Goal: Download file/media

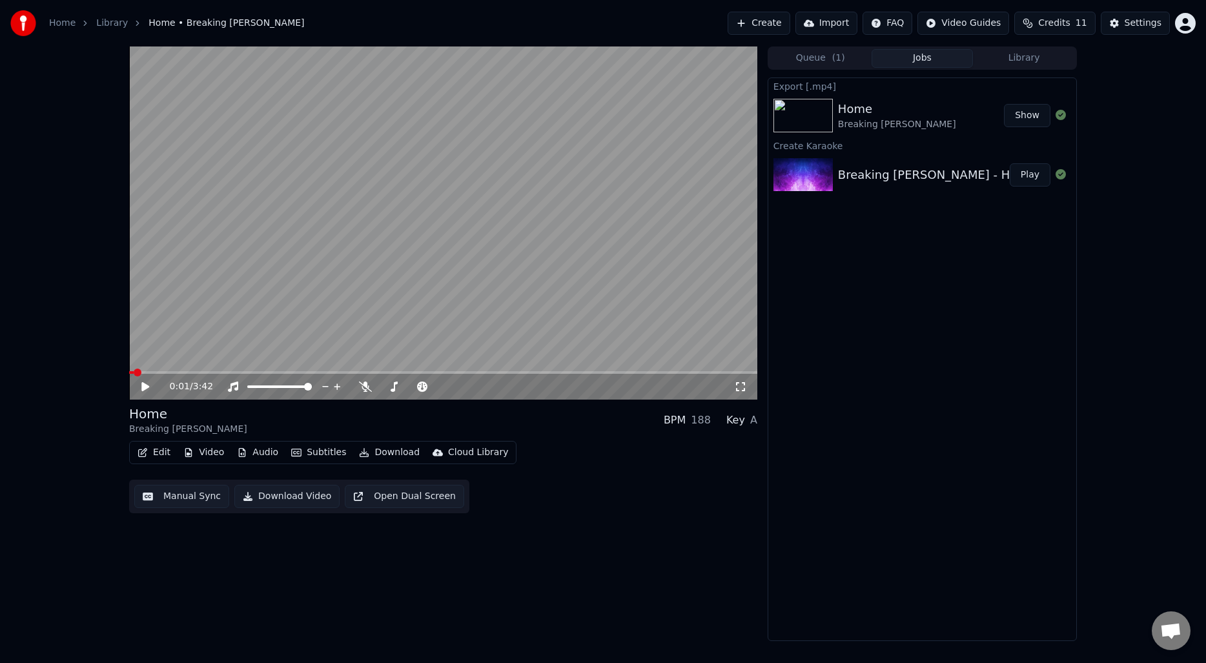
click at [681, 516] on div "0:01 / 3:42 Home Breaking [PERSON_NAME] BPM 188 Key A Edit Video Audio Subtitle…" at bounding box center [443, 343] width 628 height 594
click at [772, 12] on button "Create" at bounding box center [758, 23] width 63 height 23
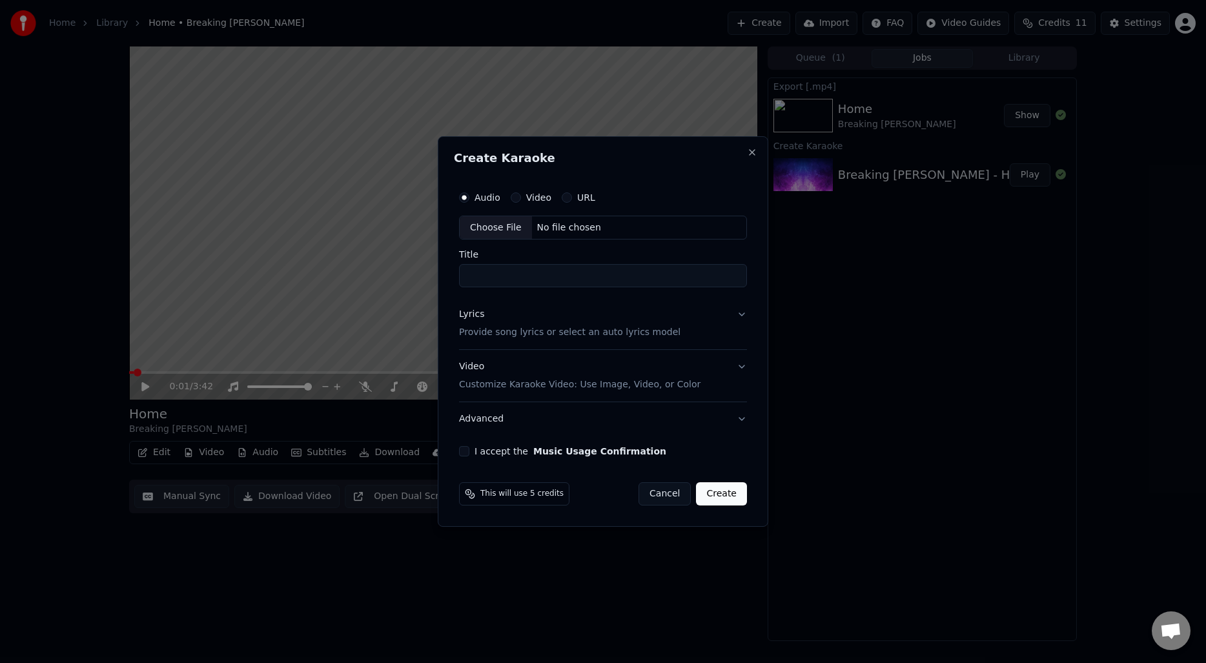
click at [497, 223] on div "Choose File" at bounding box center [496, 227] width 72 height 23
type input "**********"
click at [542, 336] on p "Provide song lyrics or select an auto lyrics model" at bounding box center [566, 333] width 221 height 13
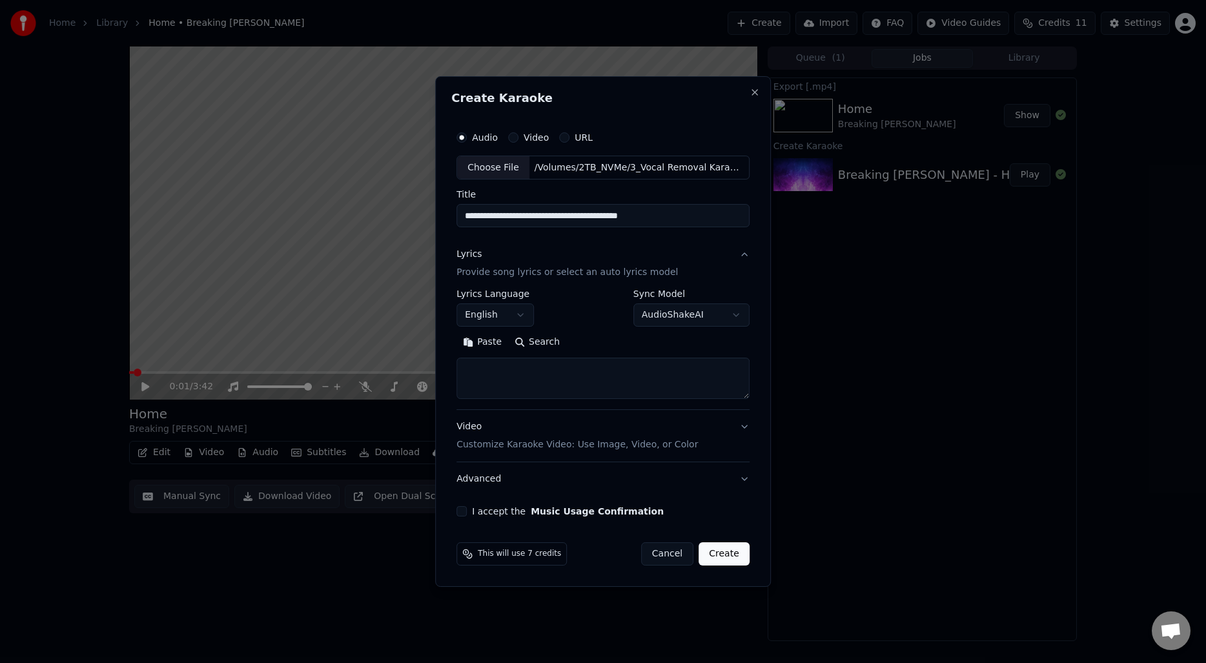
click at [542, 340] on button "Search" at bounding box center [537, 342] width 58 height 21
type textarea "**********"
click at [607, 348] on button "Expand" at bounding box center [595, 342] width 61 height 21
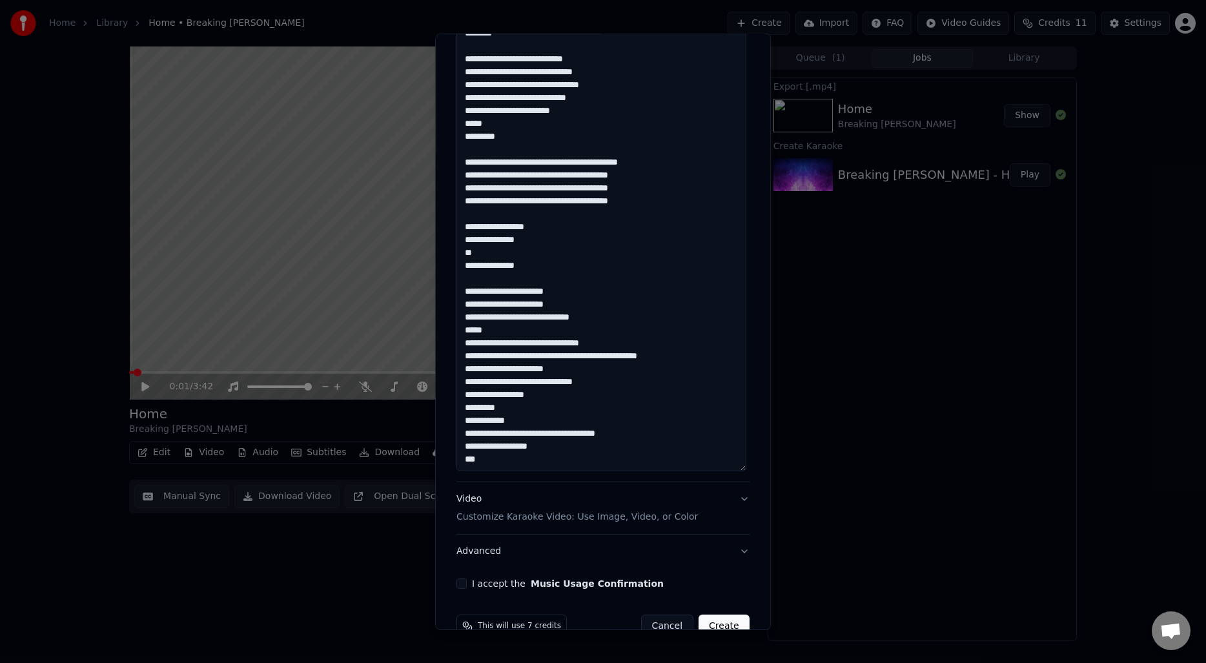
scroll to position [567, 0]
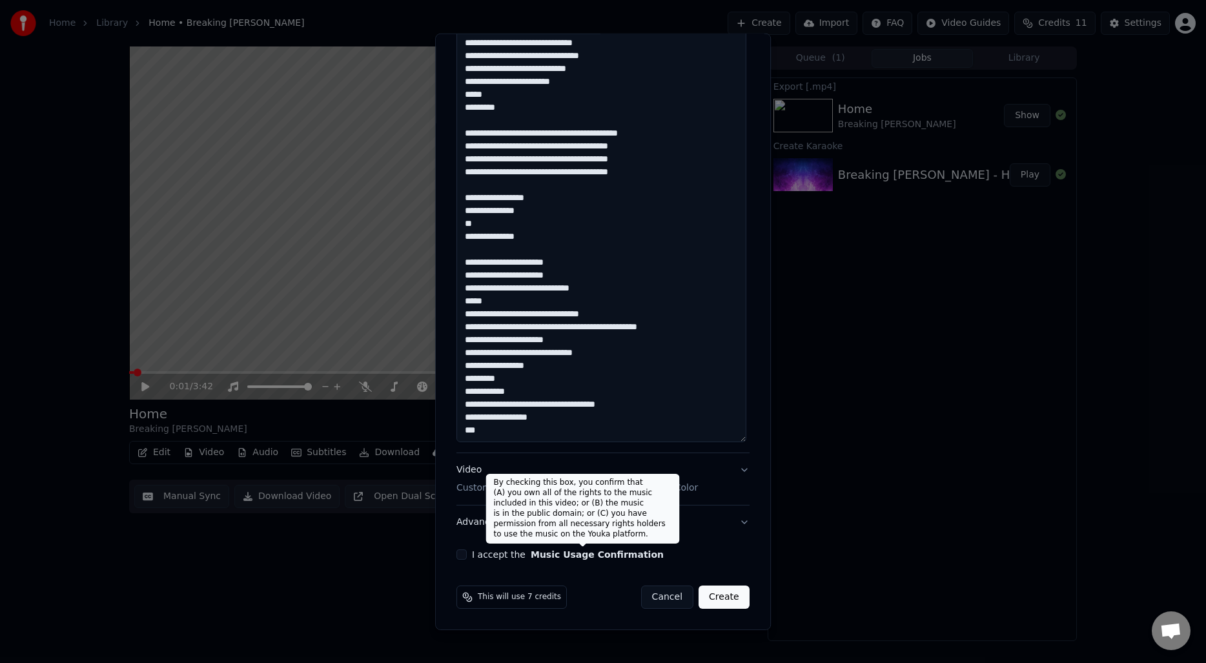
click at [522, 557] on label "I accept the Music Usage Confirmation" at bounding box center [568, 554] width 192 height 9
click at [467, 557] on button "I accept the Music Usage Confirmation" at bounding box center [461, 554] width 10 height 10
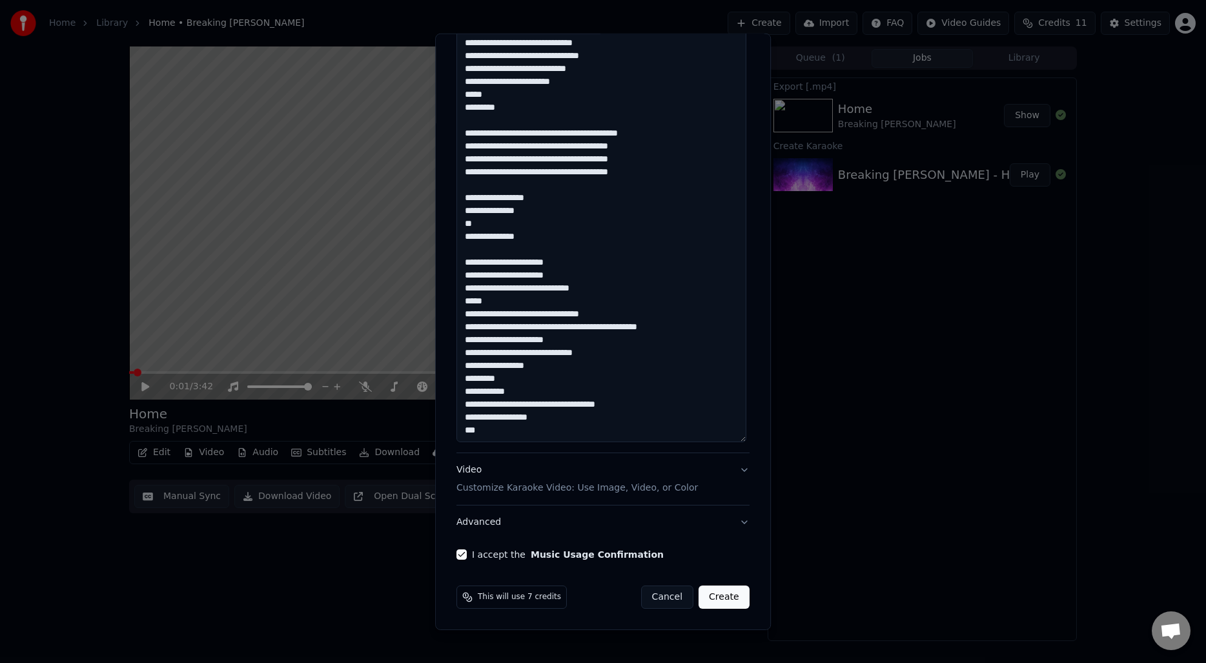
click at [722, 598] on button "Create" at bounding box center [723, 596] width 51 height 23
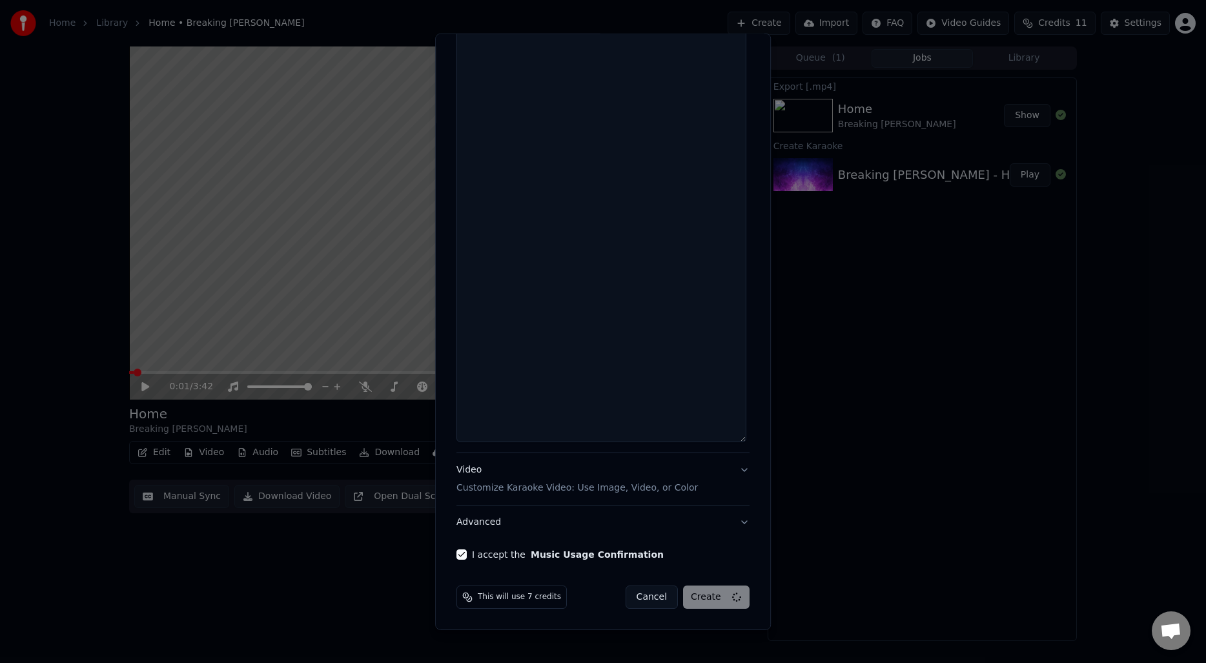
select select
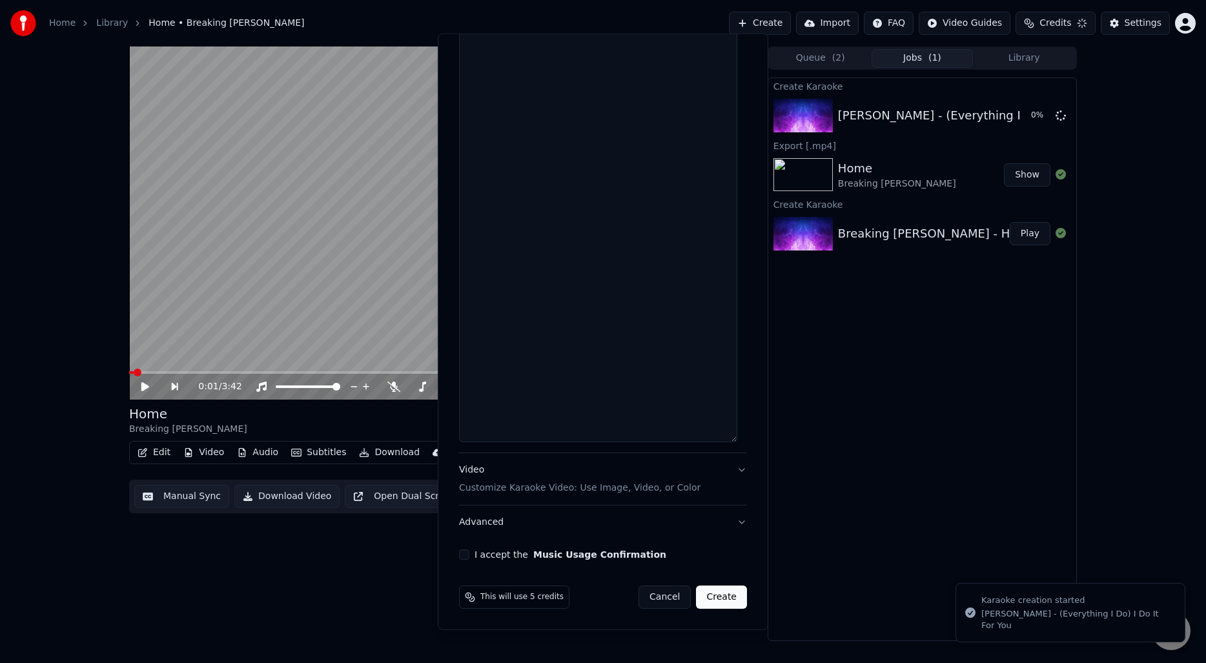
scroll to position [0, 0]
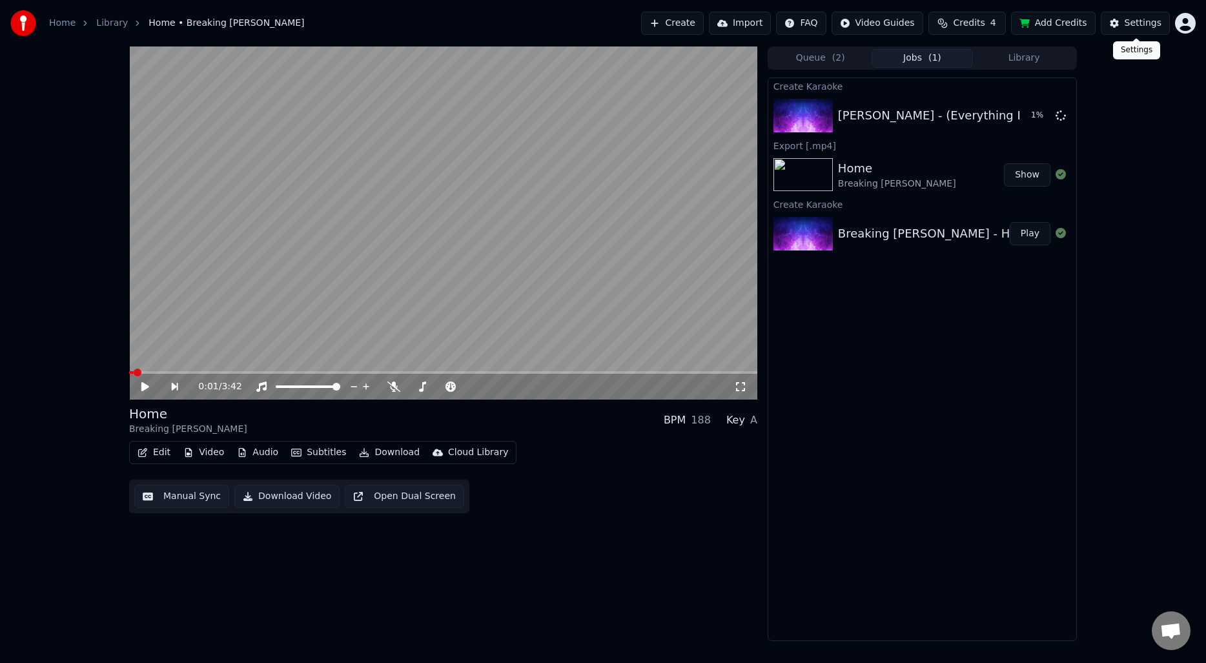
click at [1140, 19] on div "Settings" at bounding box center [1142, 23] width 37 height 13
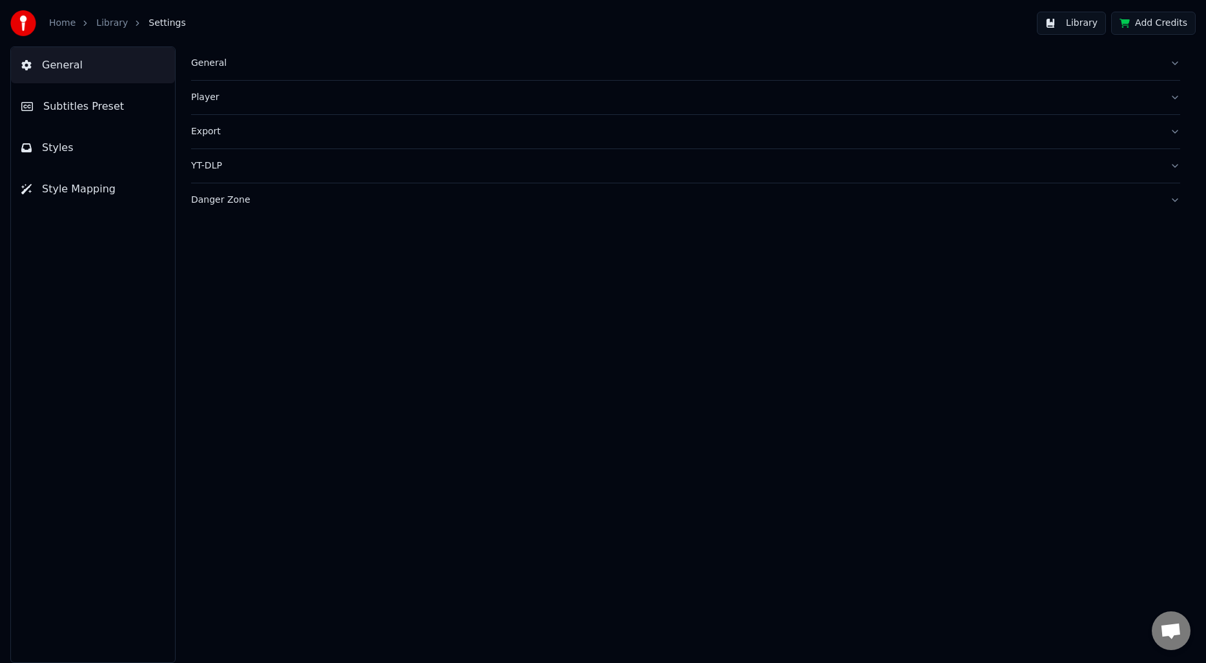
click at [222, 63] on div "General" at bounding box center [675, 63] width 968 height 13
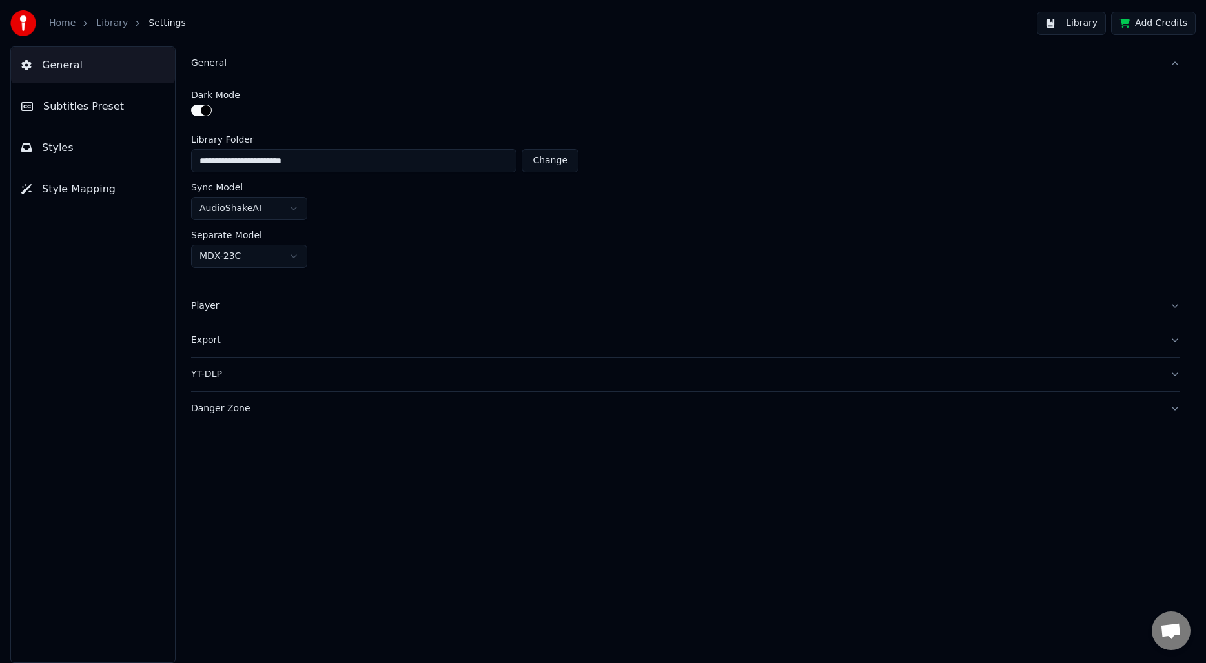
click at [218, 65] on div "General" at bounding box center [675, 63] width 968 height 13
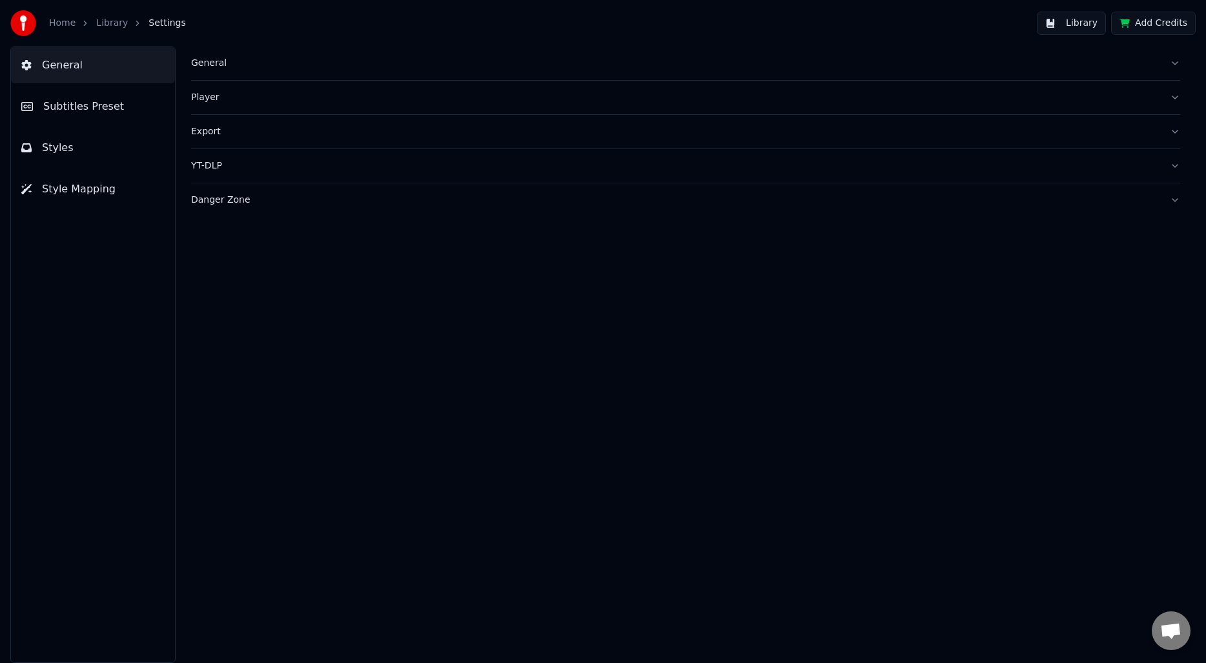
click at [203, 108] on button "Player" at bounding box center [685, 98] width 989 height 34
click at [207, 97] on div "Player" at bounding box center [675, 97] width 968 height 13
click at [210, 128] on div "Export" at bounding box center [675, 131] width 968 height 13
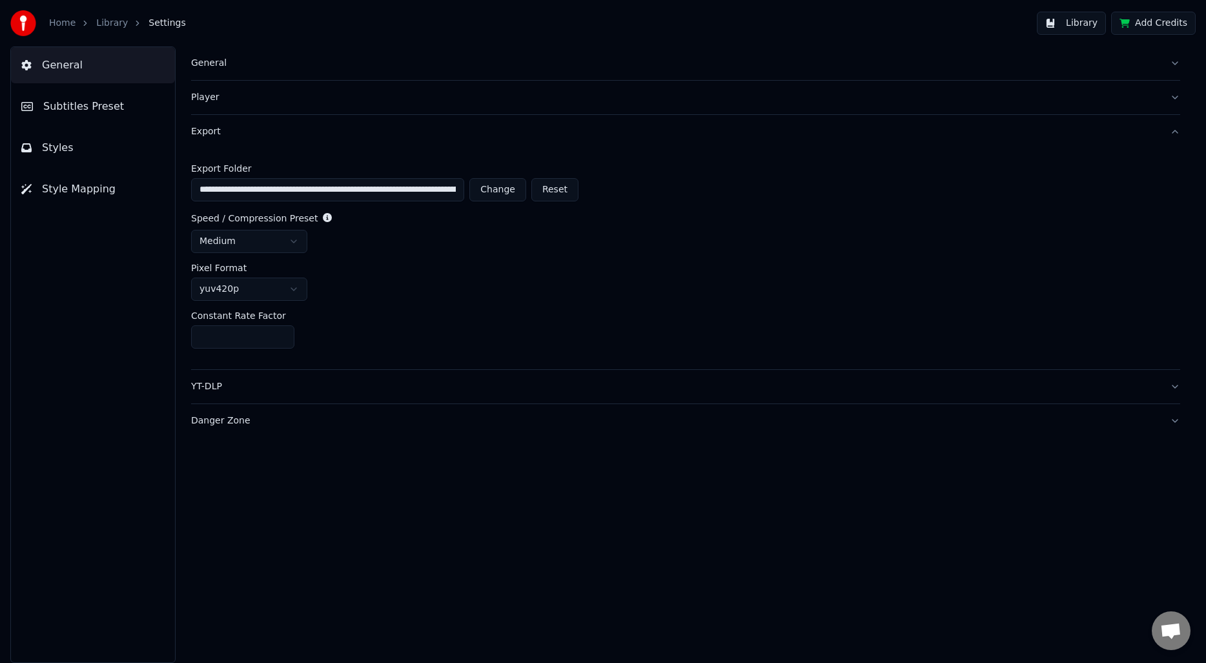
click at [240, 245] on html "**********" at bounding box center [603, 331] width 1206 height 663
click at [283, 340] on input "**" at bounding box center [242, 336] width 103 height 23
type input "**"
click at [283, 340] on input "**" at bounding box center [242, 336] width 103 height 23
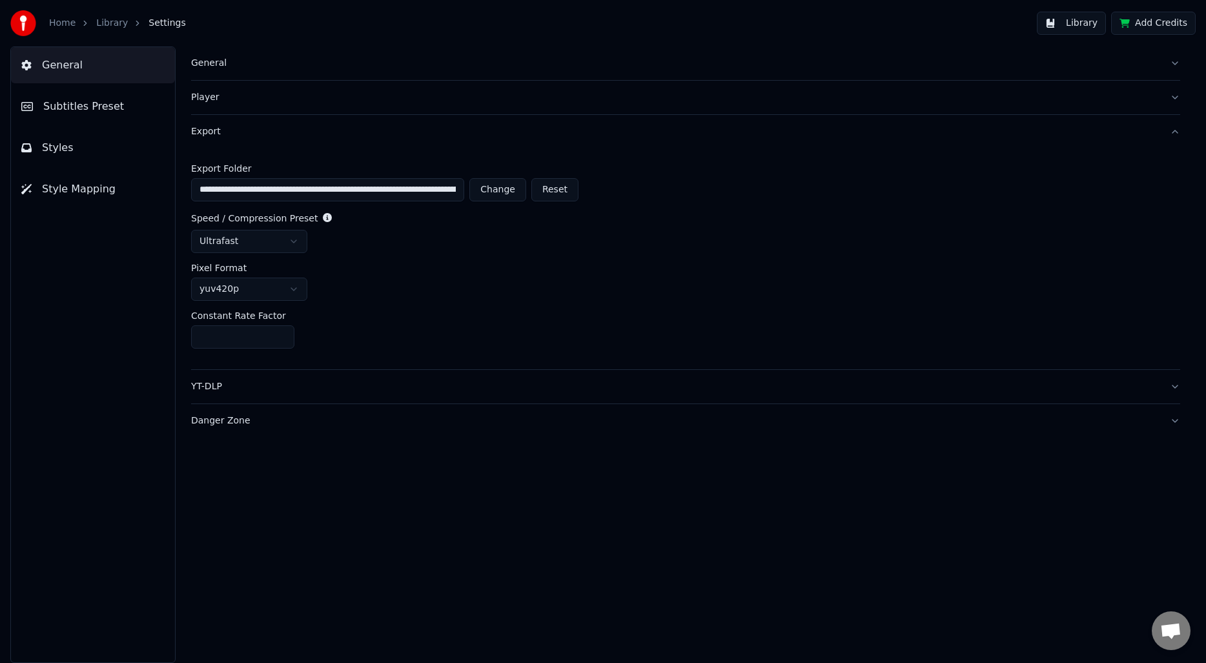
click at [210, 131] on div "Export" at bounding box center [675, 131] width 968 height 13
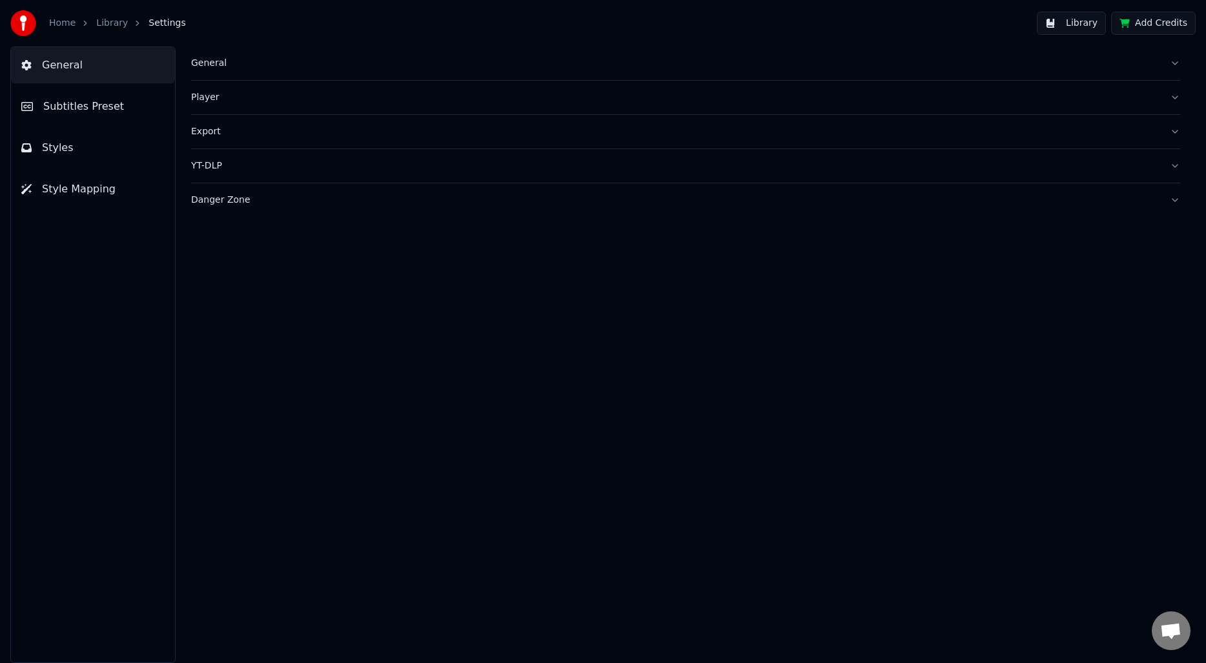
click at [210, 168] on div "YT-DLP" at bounding box center [675, 165] width 968 height 13
click at [108, 23] on link "Library" at bounding box center [112, 23] width 32 height 13
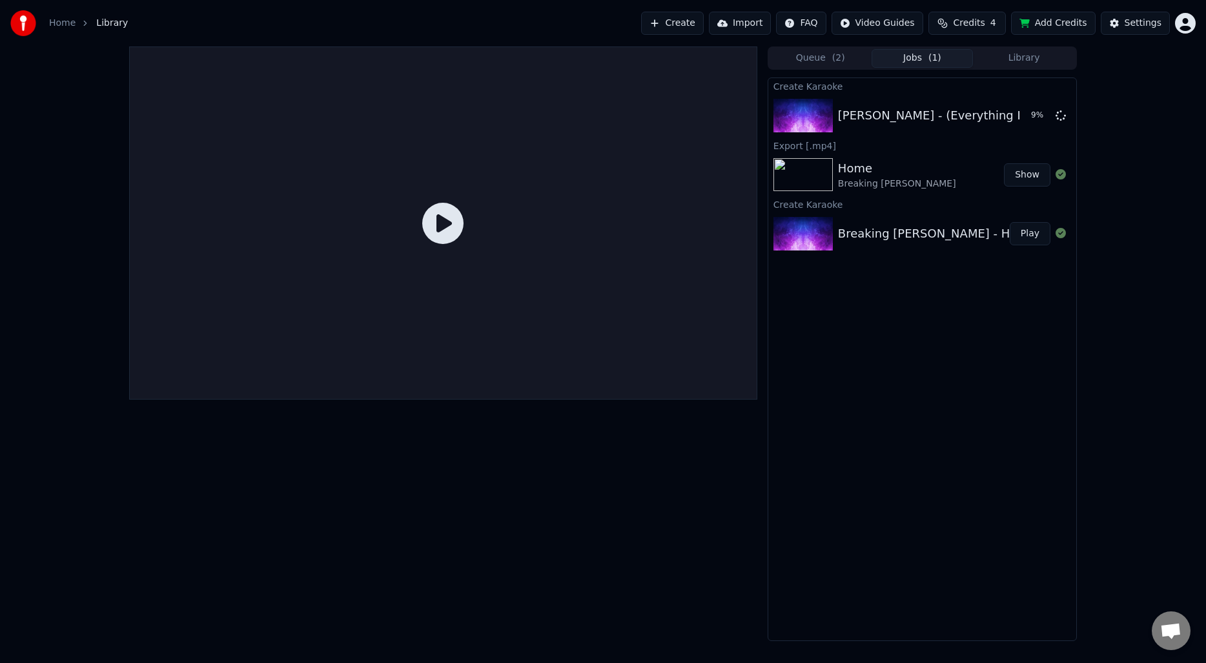
click at [407, 530] on div at bounding box center [443, 343] width 628 height 594
click at [934, 114] on div "[PERSON_NAME] - (Everything I Do) I Do It For You" at bounding box center [983, 116] width 291 height 18
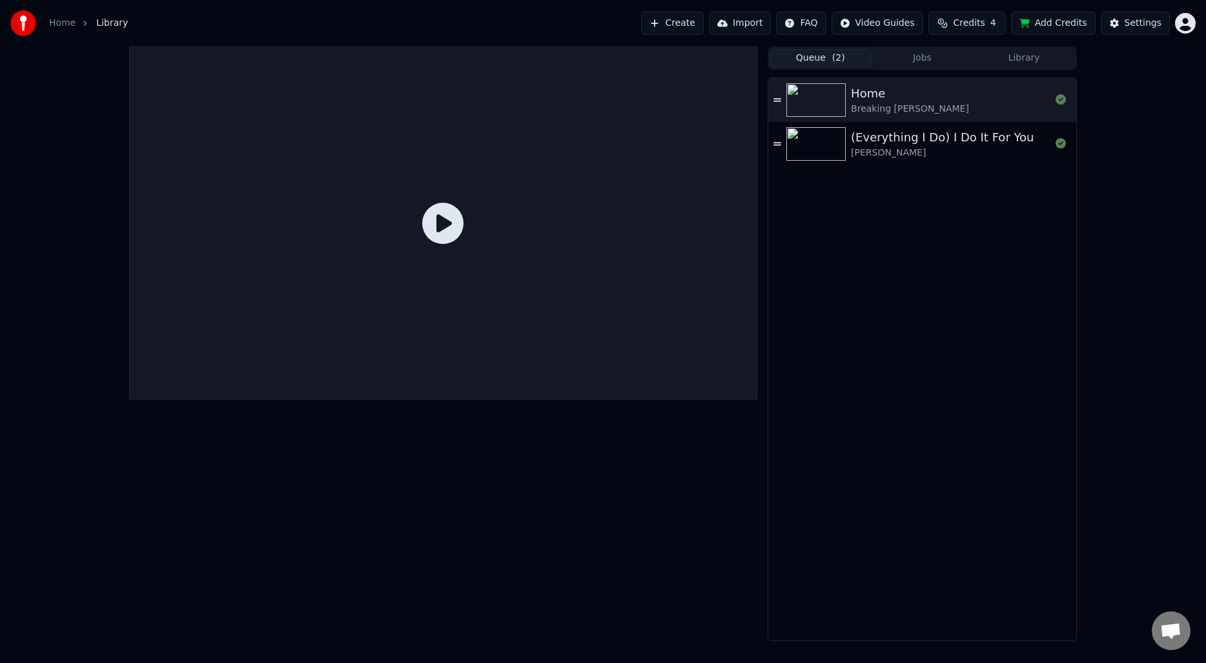
click at [834, 61] on span "( 2 )" at bounding box center [838, 58] width 13 height 13
click at [902, 147] on div "[PERSON_NAME]" at bounding box center [942, 153] width 183 height 13
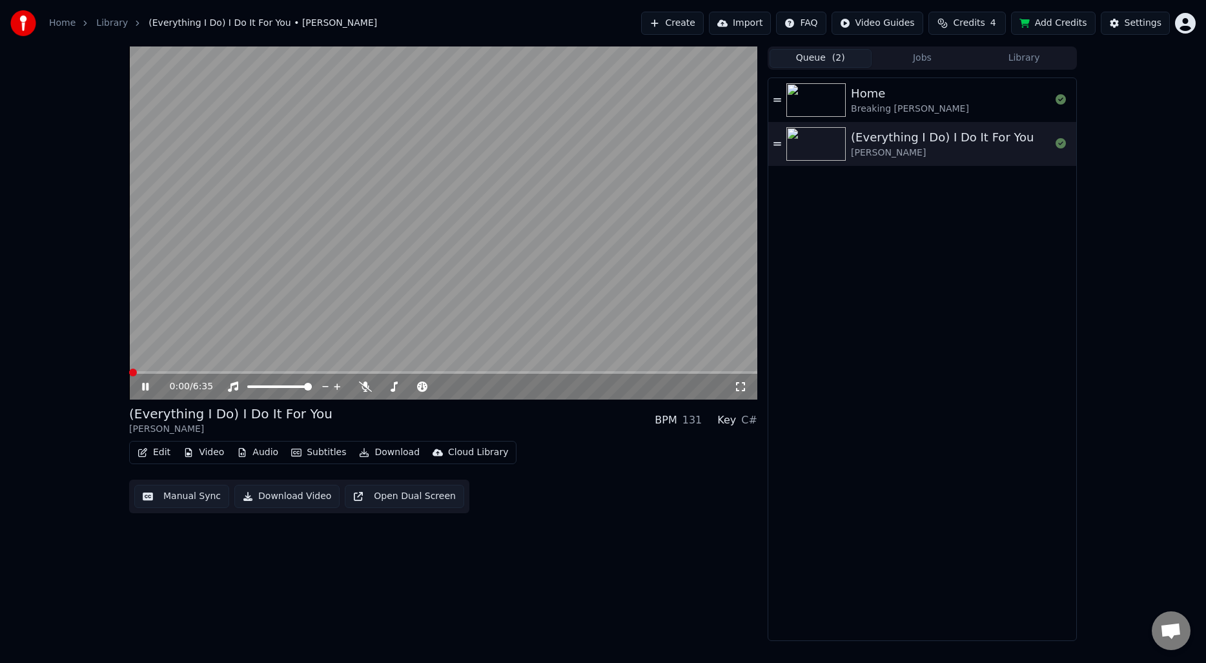
click at [201, 494] on button "Manual Sync" at bounding box center [181, 496] width 95 height 23
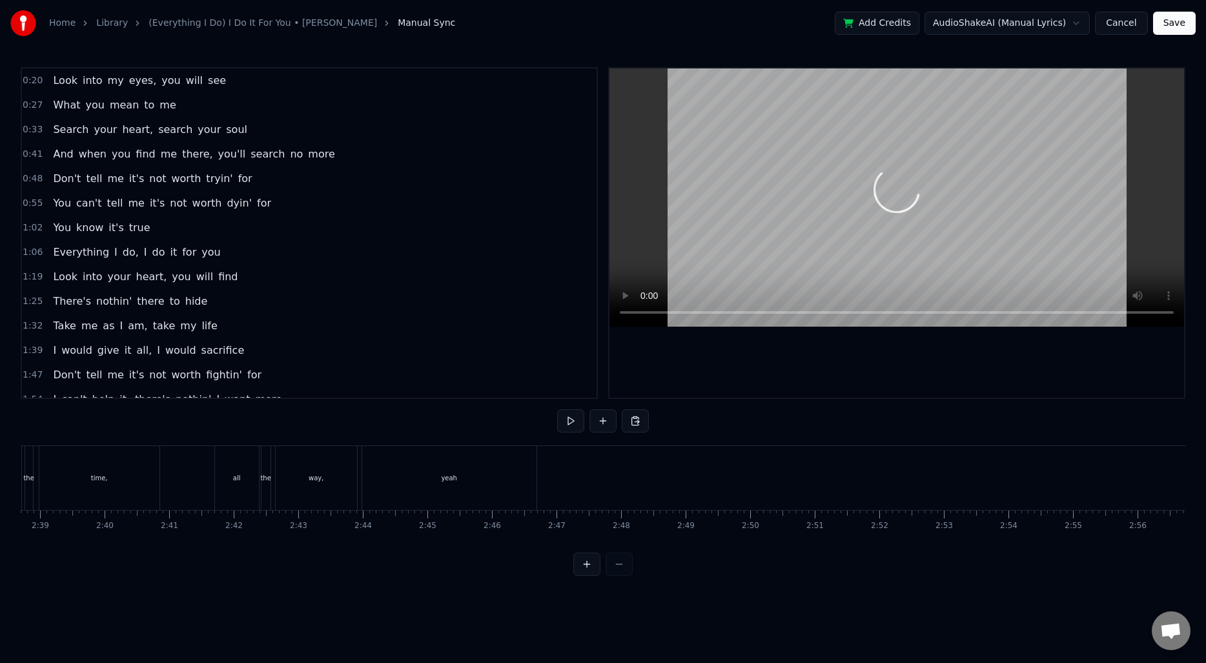
scroll to position [0, 10172]
click at [259, 475] on div "All the time, all the way, yeah" at bounding box center [332, 478] width 560 height 64
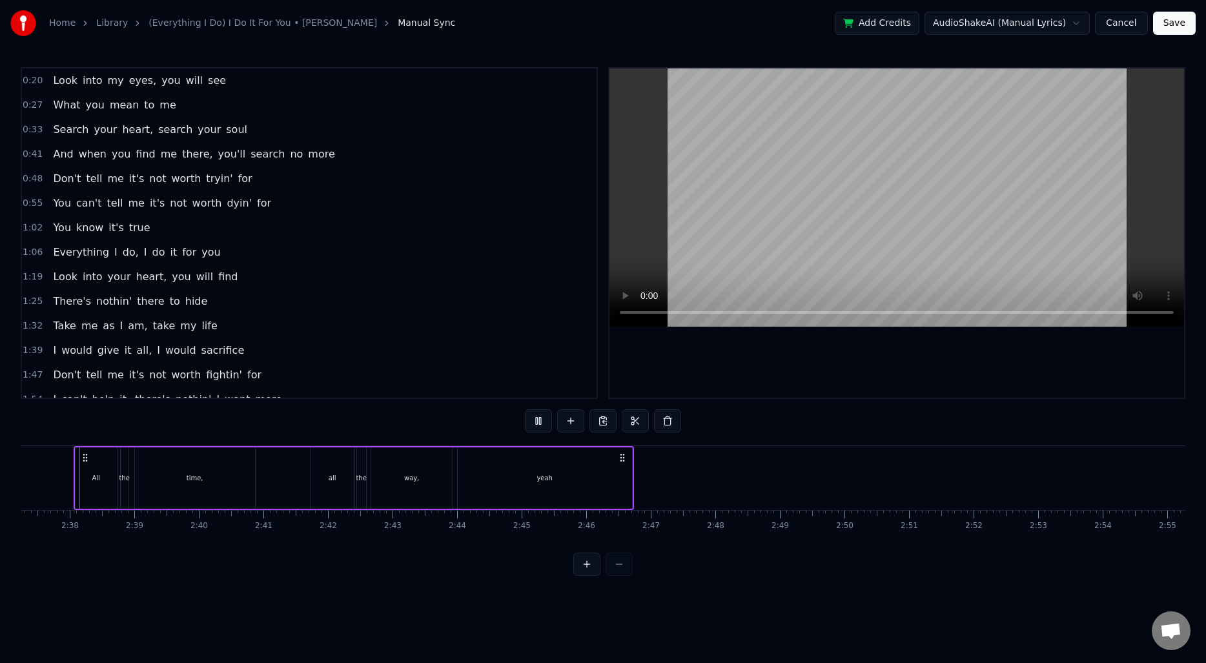
scroll to position [0, 10137]
click at [542, 414] on button at bounding box center [538, 420] width 27 height 23
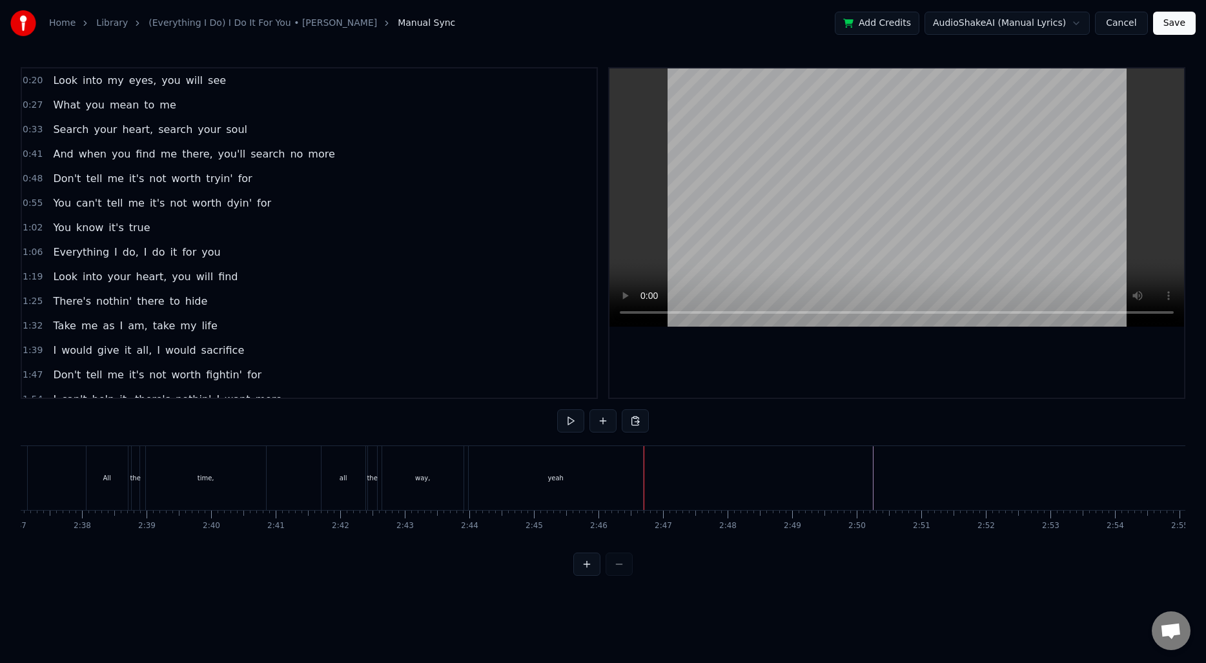
click at [404, 474] on div "Look" at bounding box center [406, 478] width 15 height 10
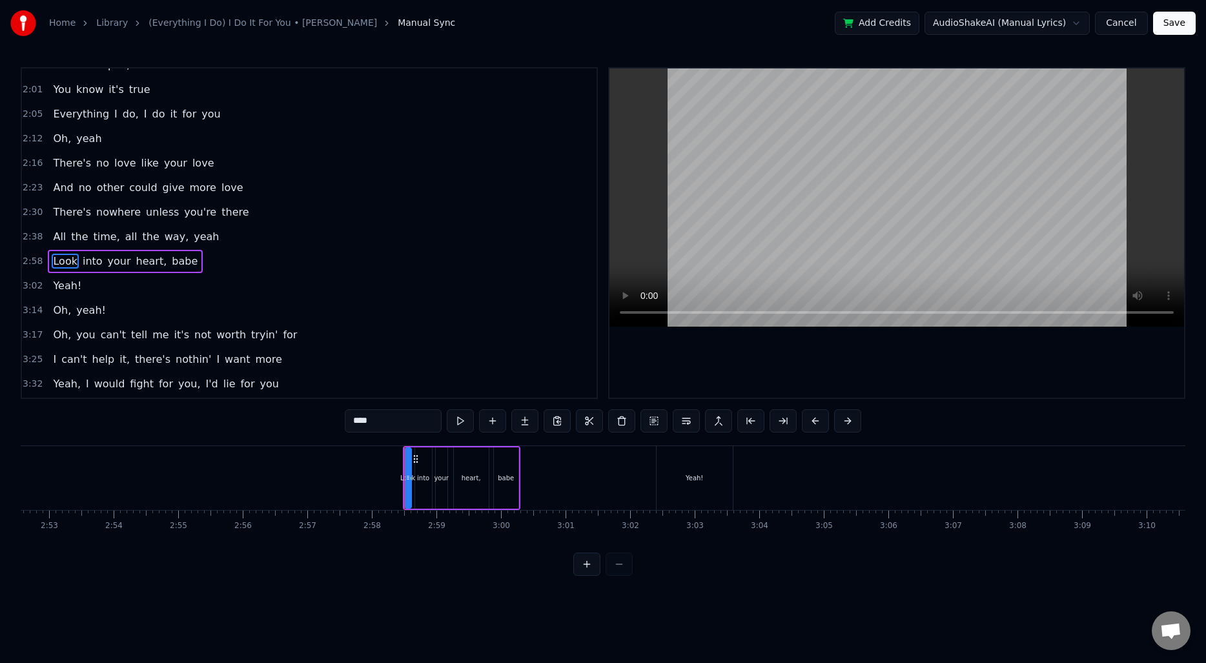
scroll to position [363, 0]
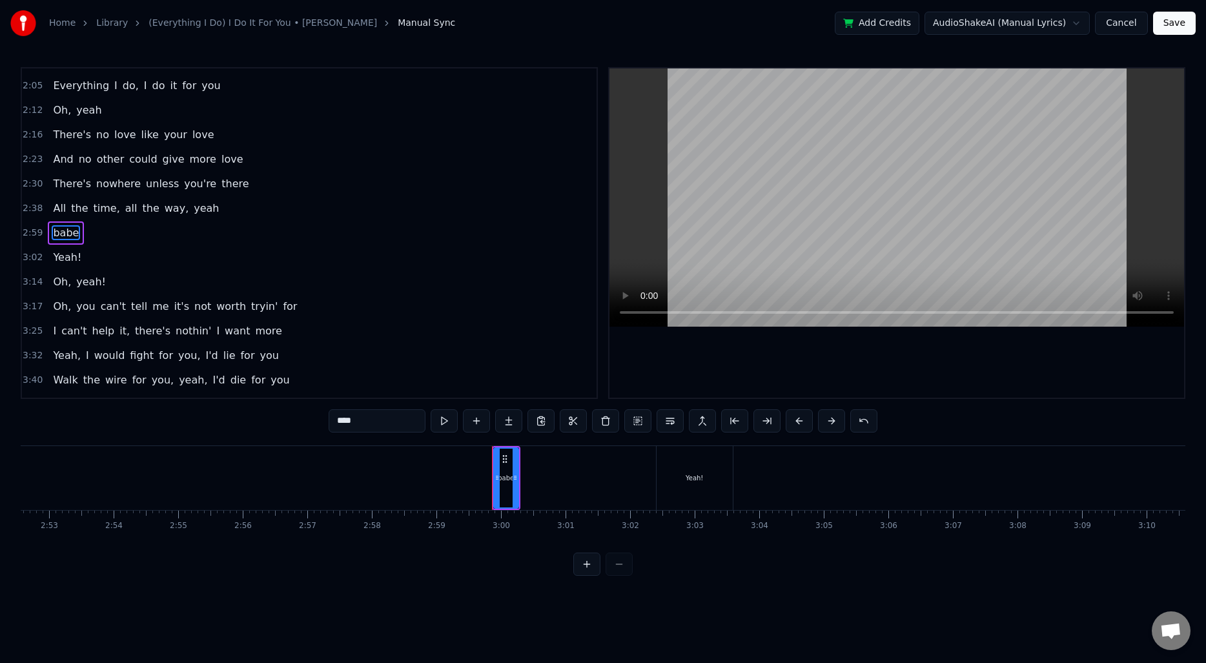
type input "*****"
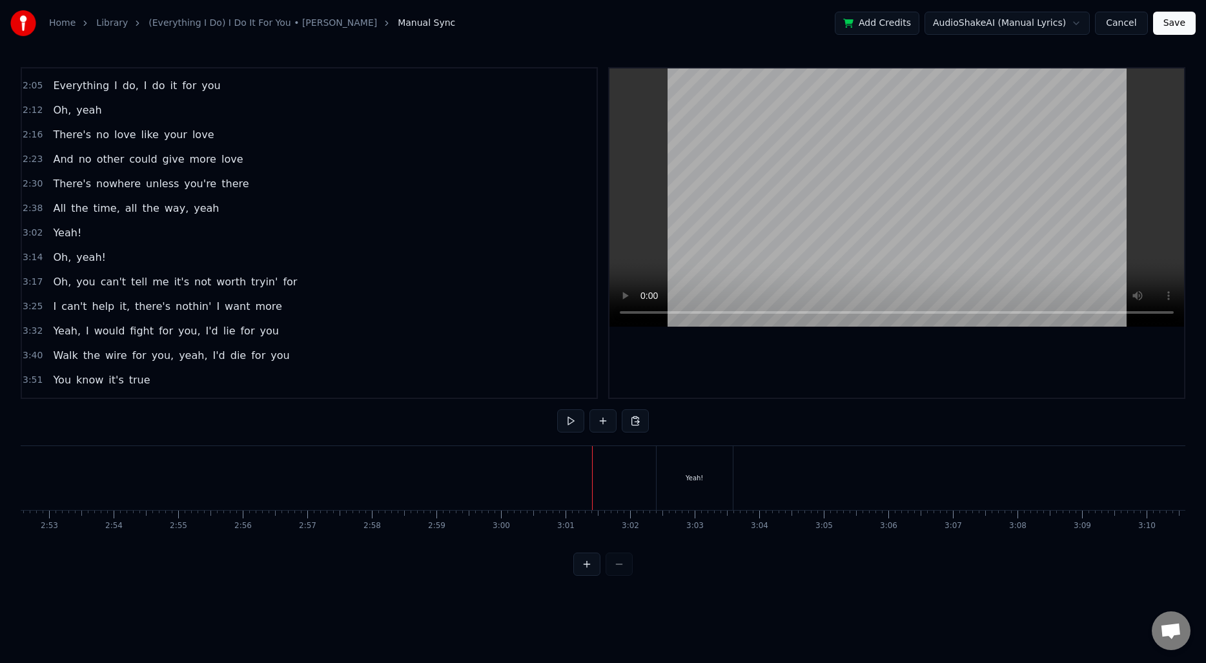
click at [673, 482] on div "Yeah!" at bounding box center [694, 478] width 76 height 64
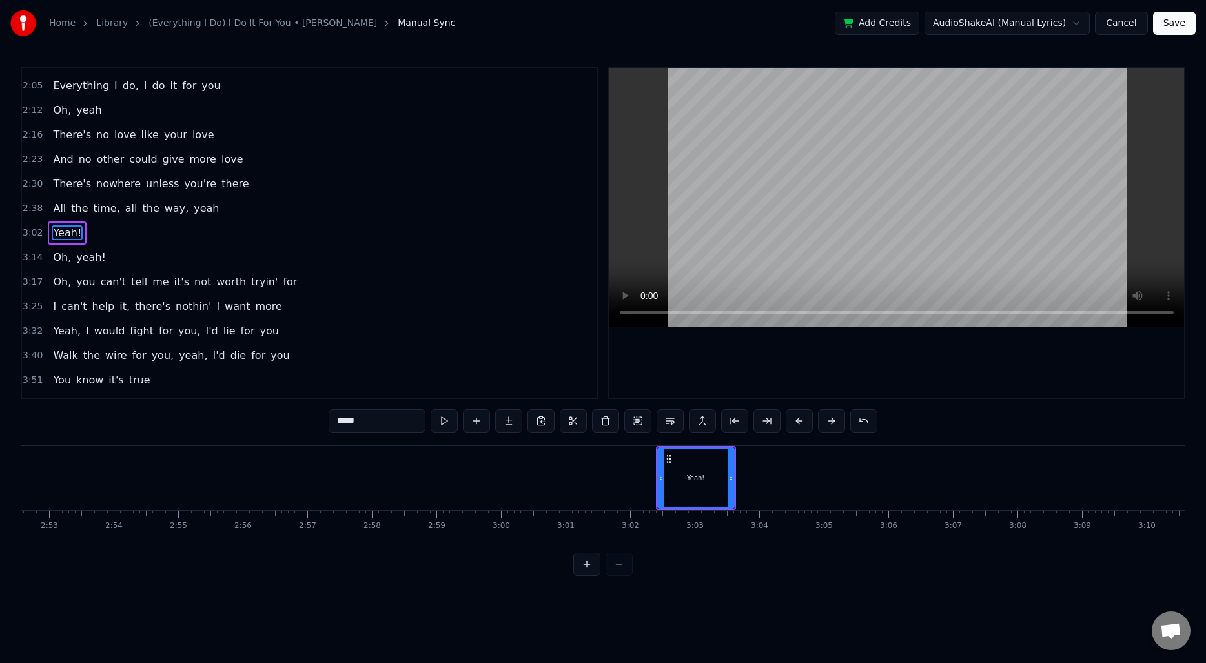
type input "***"
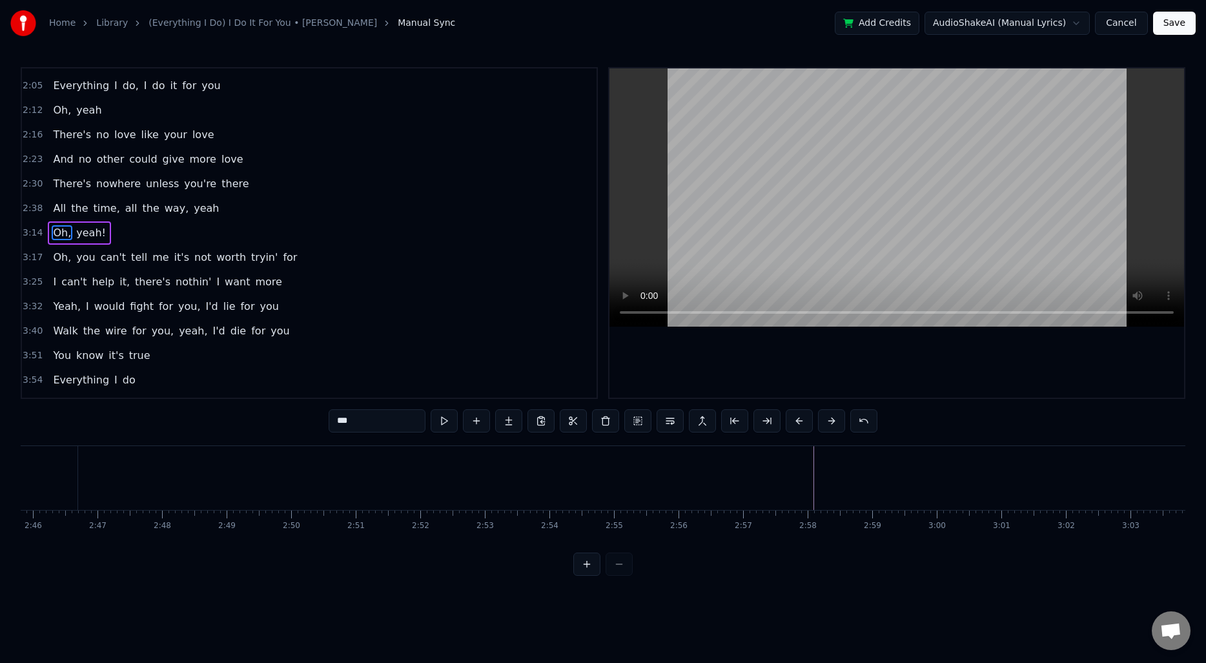
scroll to position [0, 10574]
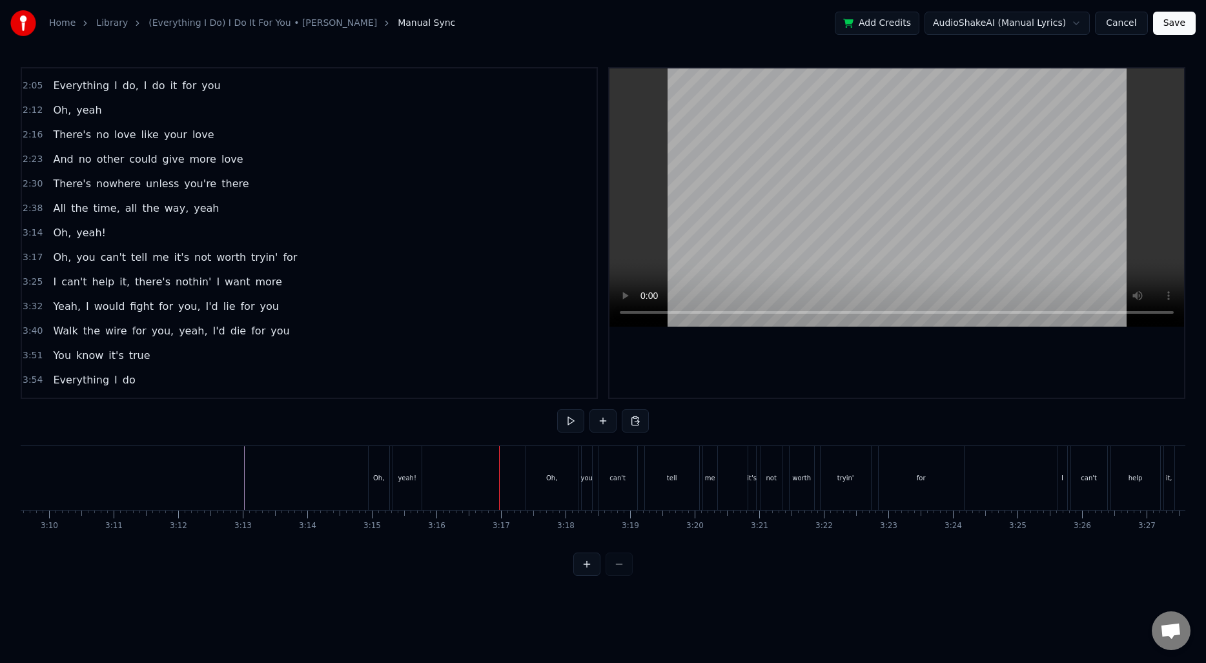
scroll to position [0, 12209]
click at [401, 476] on div "Oh," at bounding box center [405, 478] width 11 height 10
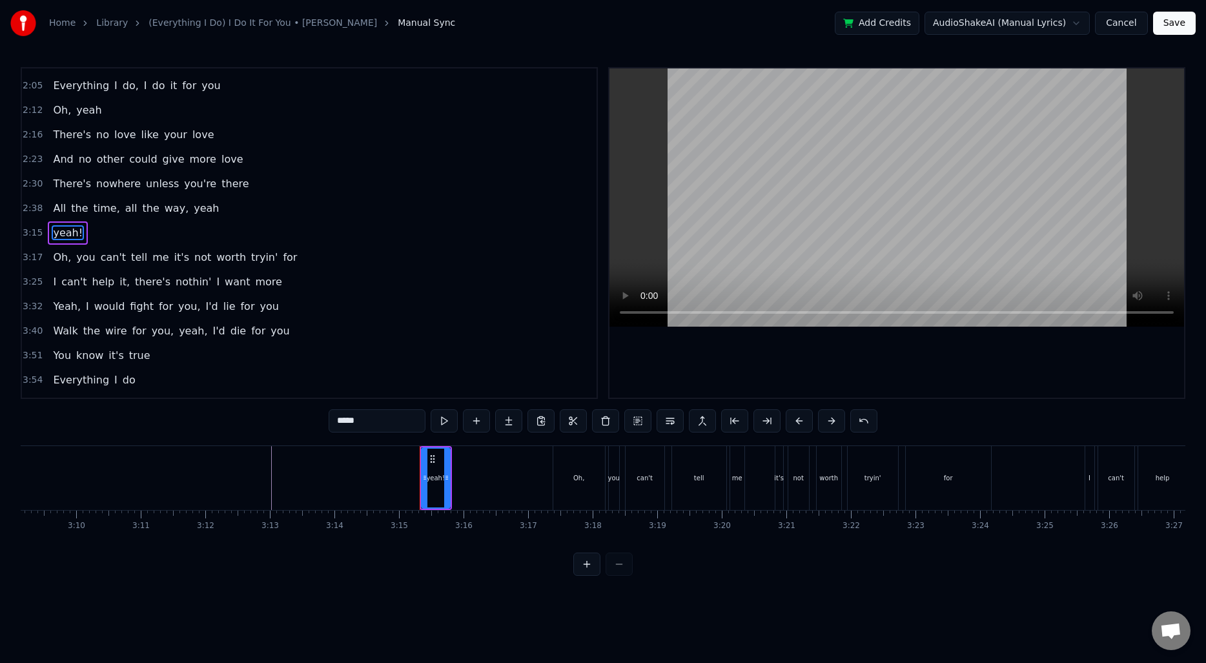
type input "***"
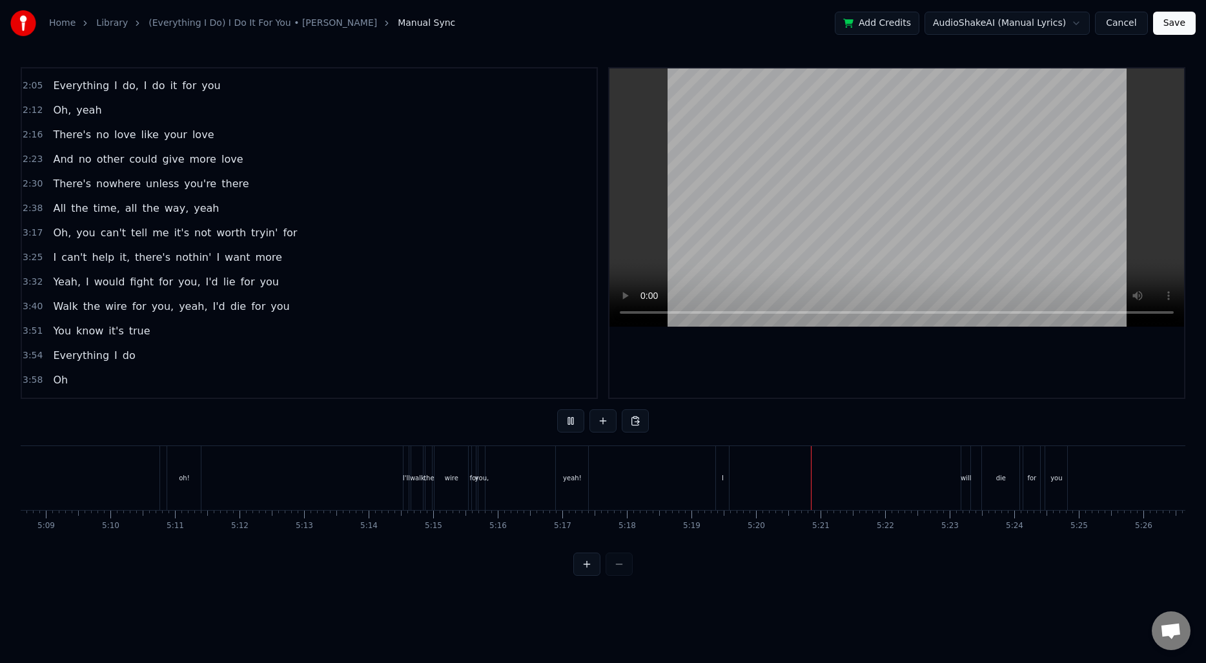
scroll to position [0, 19933]
click at [711, 484] on div "I" at bounding box center [709, 478] width 13 height 64
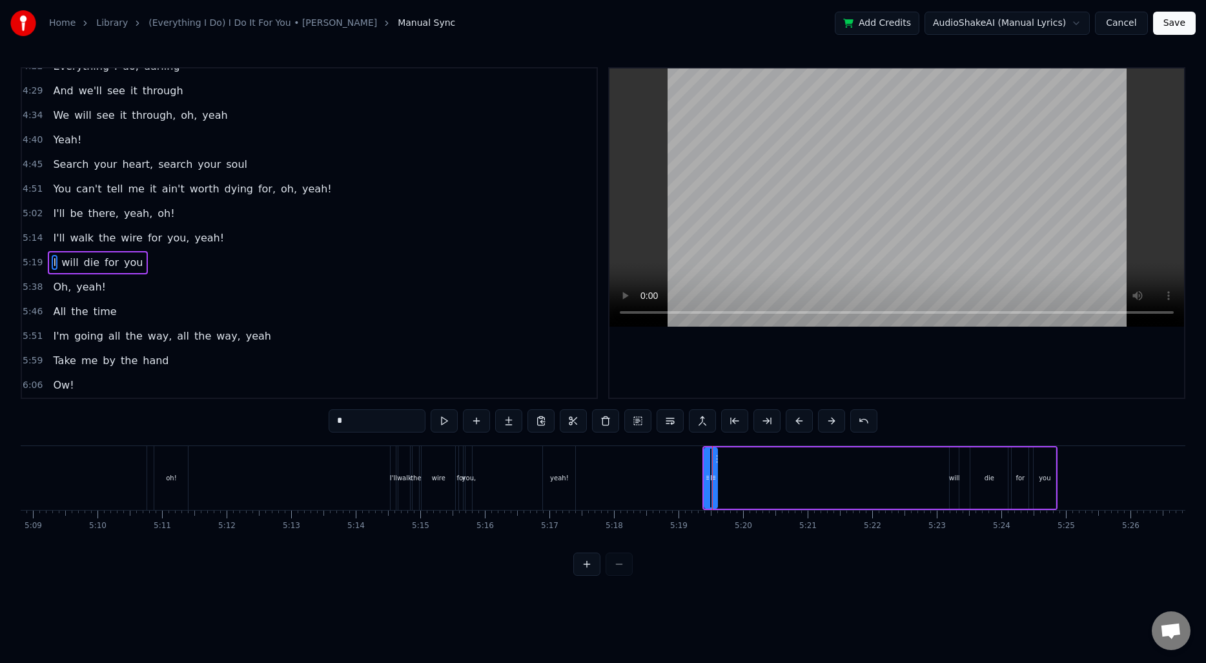
scroll to position [726, 0]
click at [717, 474] on icon at bounding box center [715, 478] width 5 height 10
drag, startPoint x: 712, startPoint y: 456, endPoint x: 940, endPoint y: 466, distance: 228.1
click at [942, 466] on div "I" at bounding box center [941, 478] width 13 height 59
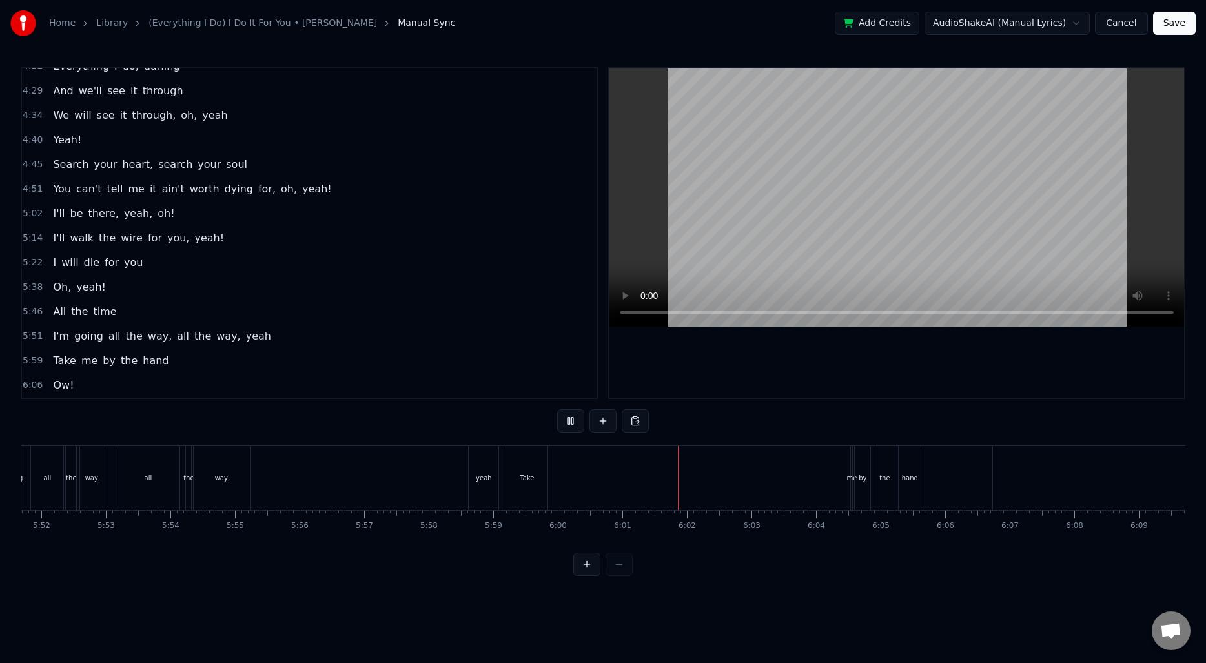
scroll to position [0, 22716]
click at [506, 481] on div "Take" at bounding box center [511, 478] width 14 height 10
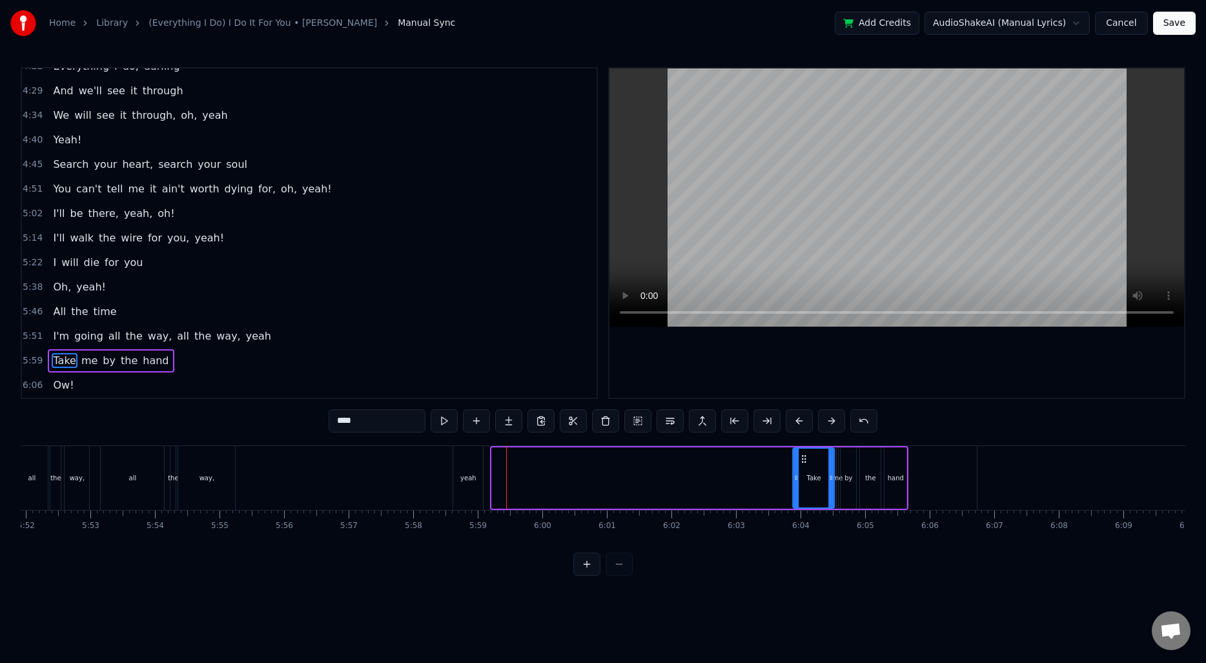
drag, startPoint x: 503, startPoint y: 459, endPoint x: 804, endPoint y: 447, distance: 301.0
click at [804, 447] on div "Take" at bounding box center [814, 477] width 43 height 61
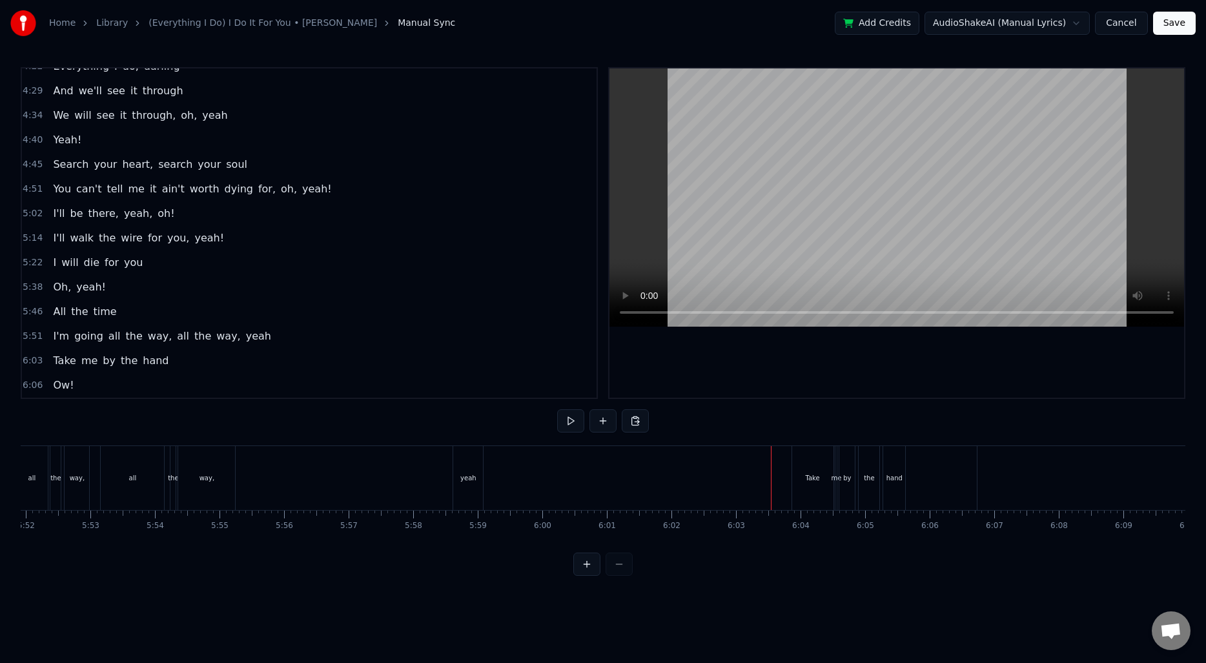
click at [808, 481] on div "Take" at bounding box center [813, 478] width 14 height 10
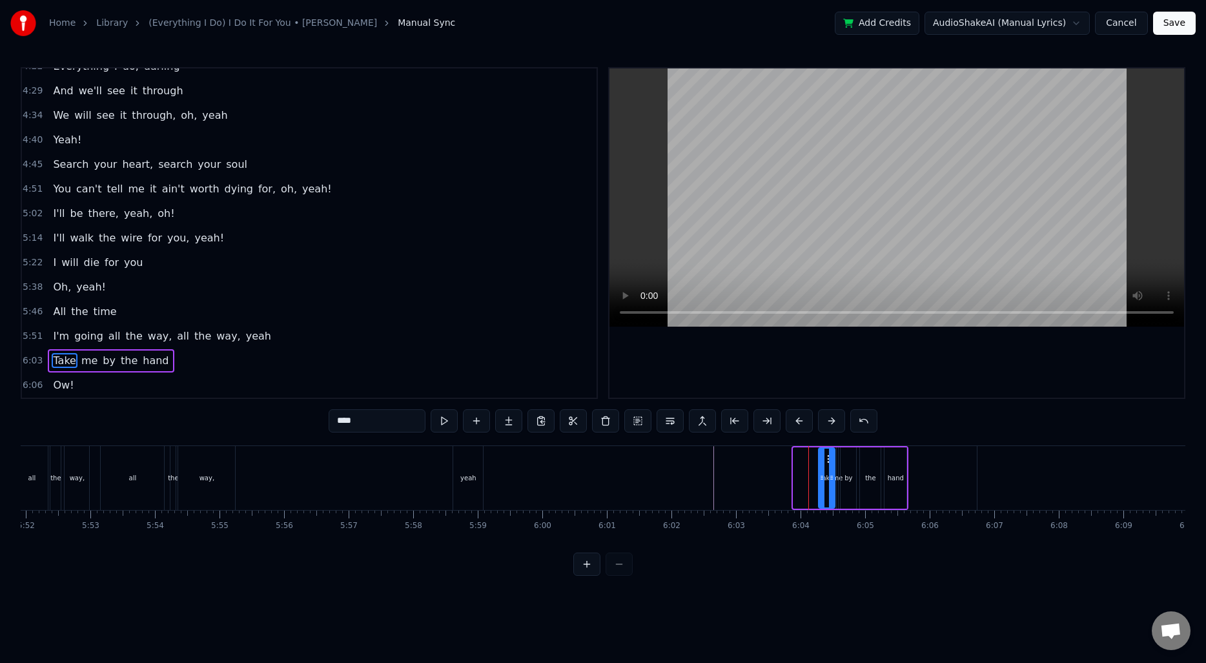
drag, startPoint x: 797, startPoint y: 478, endPoint x: 822, endPoint y: 478, distance: 25.2
click at [822, 478] on icon at bounding box center [821, 478] width 5 height 10
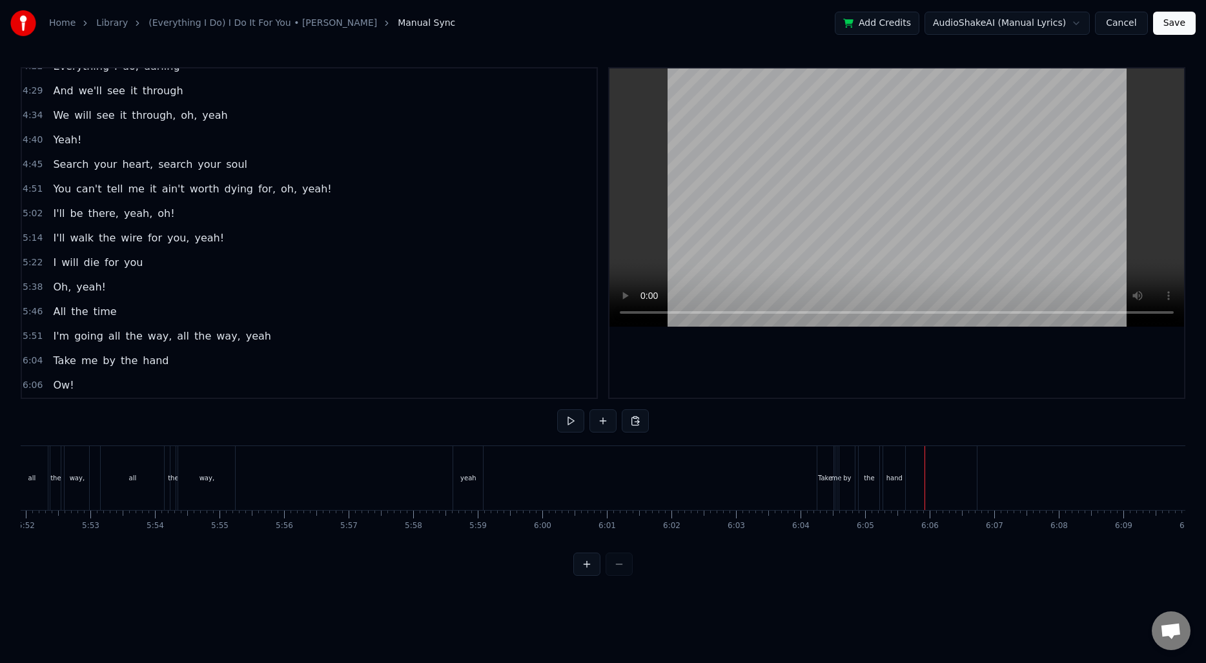
click at [818, 473] on div "Take" at bounding box center [825, 478] width 14 height 10
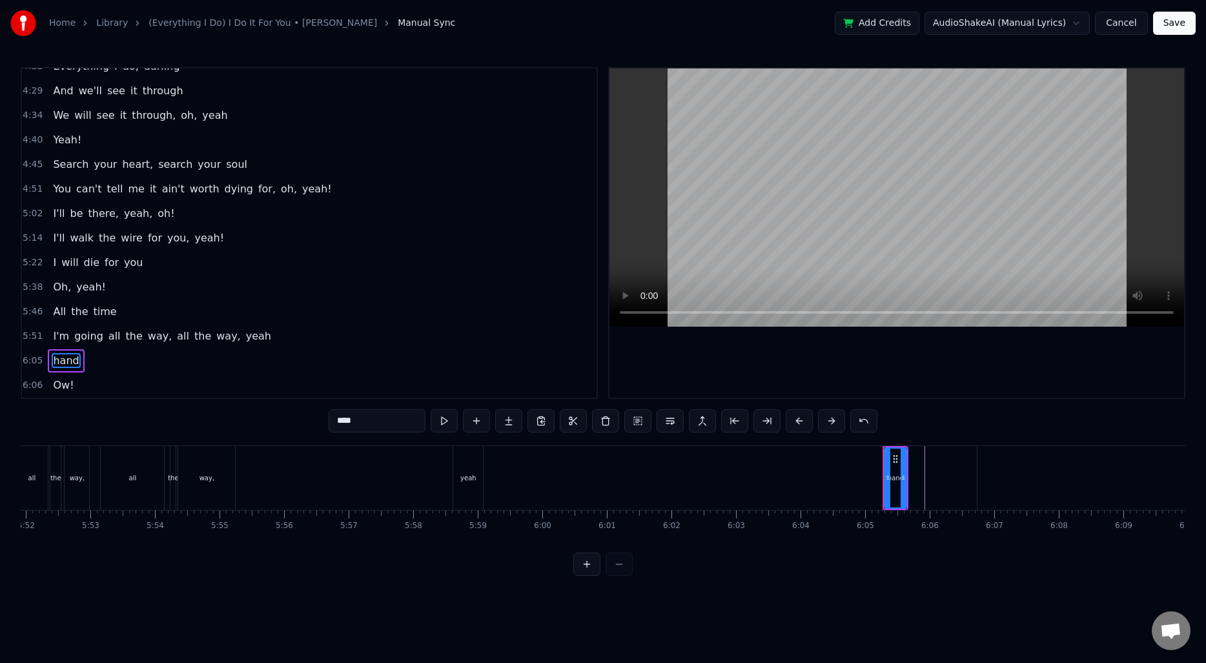
type input "***"
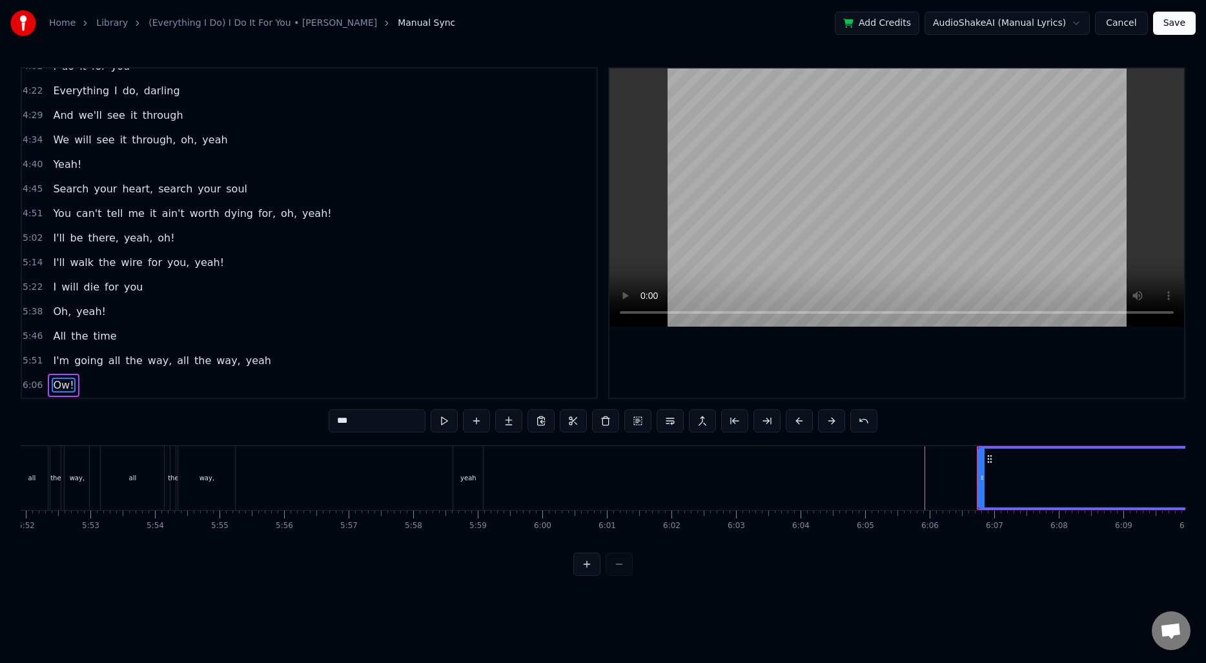
scroll to position [701, 0]
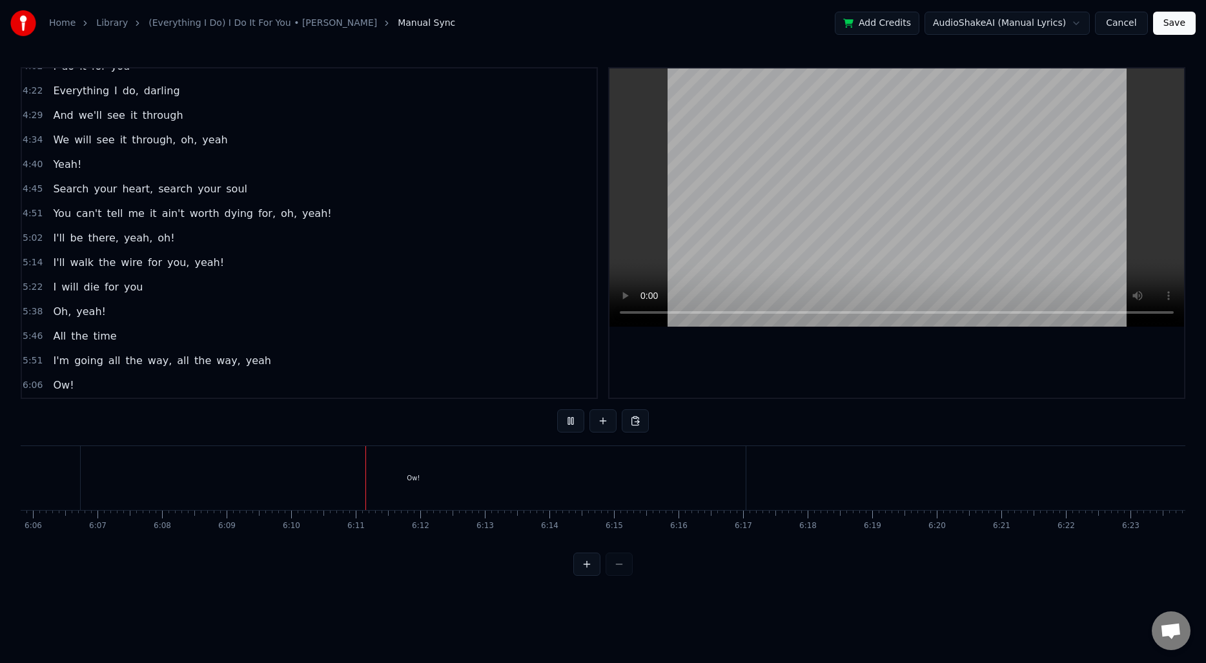
scroll to position [0, 23586]
click at [505, 478] on div "Ow!" at bounding box center [440, 478] width 665 height 64
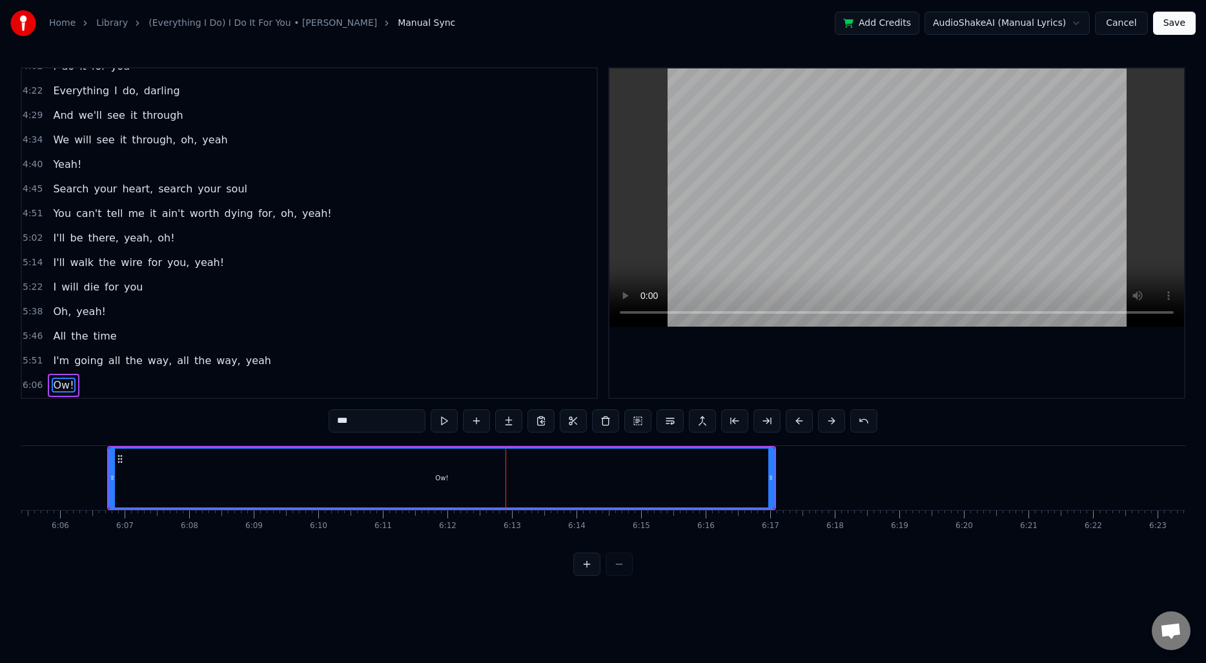
click at [350, 419] on input "***" at bounding box center [377, 420] width 97 height 23
type input "***"
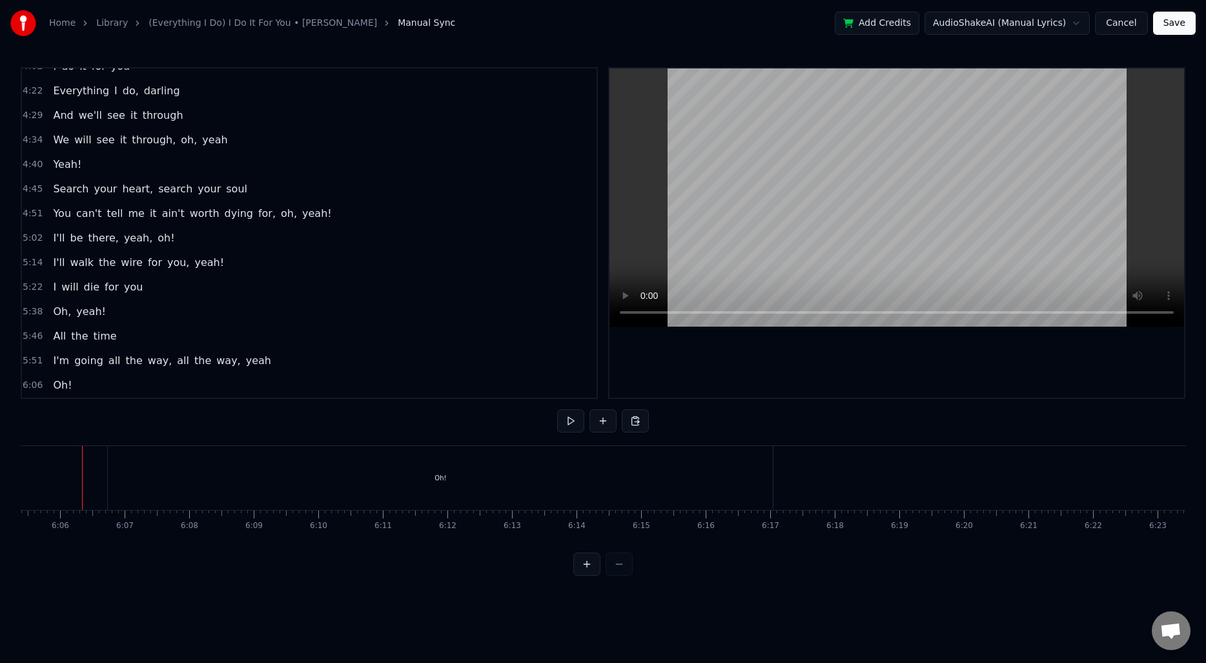
scroll to position [0, 23582]
click at [736, 477] on div "Oh!" at bounding box center [443, 478] width 665 height 64
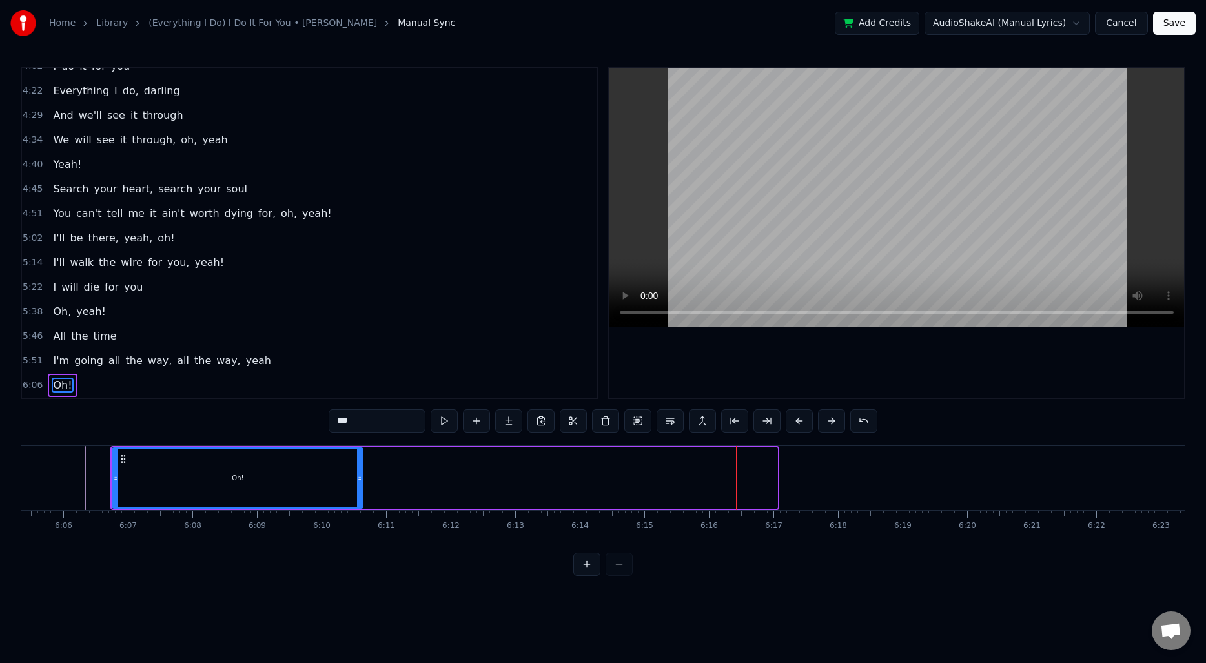
drag, startPoint x: 772, startPoint y: 472, endPoint x: 357, endPoint y: 471, distance: 415.1
click at [357, 471] on div at bounding box center [359, 478] width 5 height 59
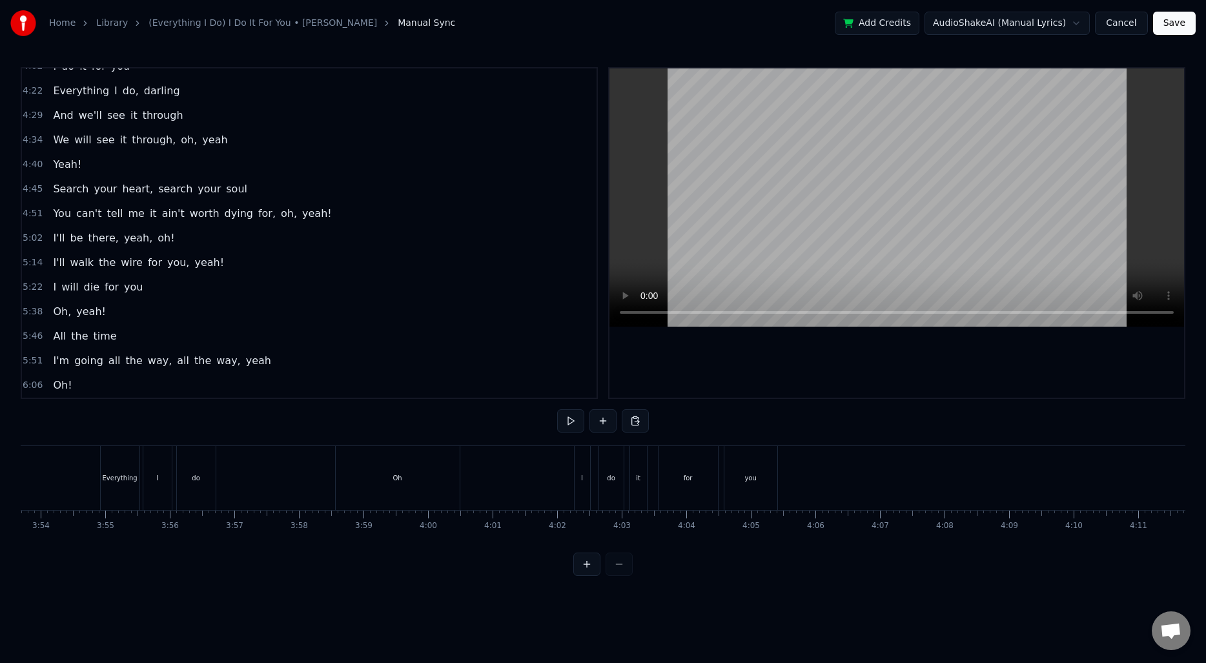
scroll to position [0, 15070]
click at [597, 421] on button at bounding box center [602, 420] width 27 height 23
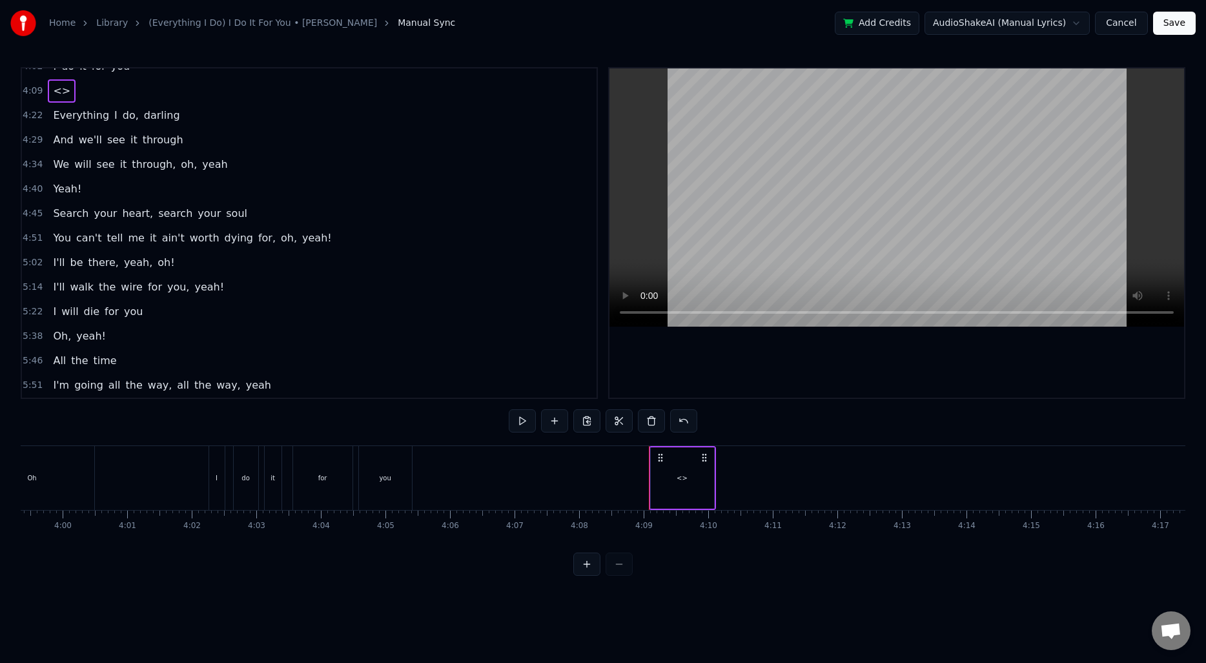
scroll to position [726, 0]
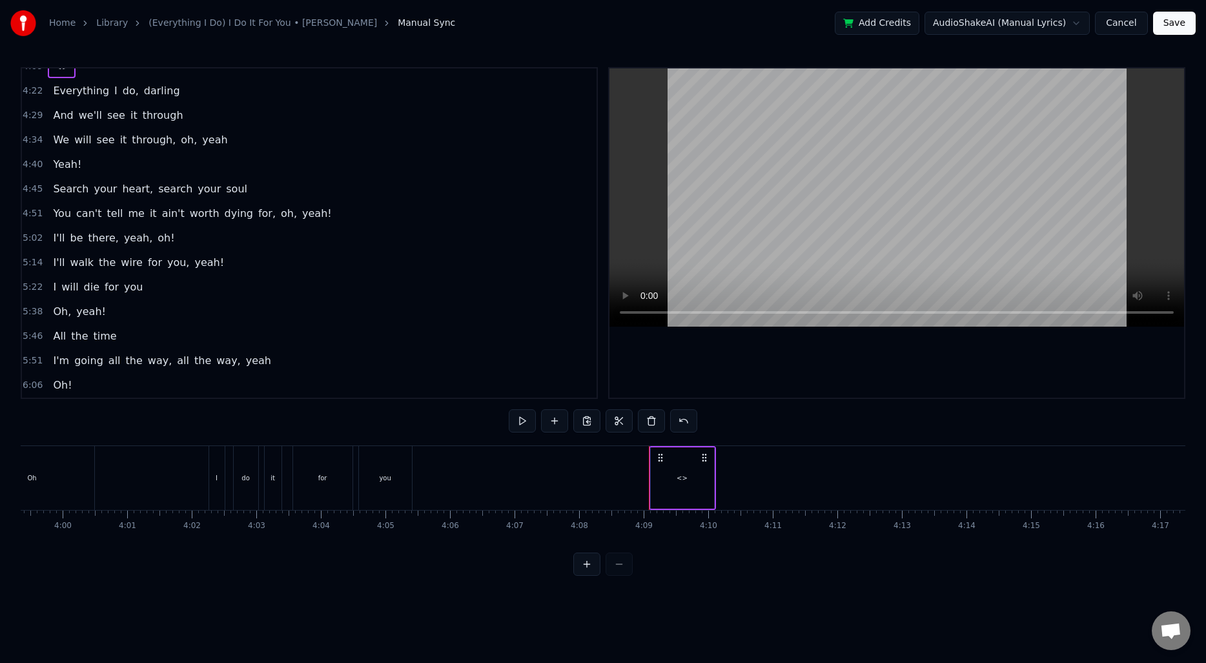
click at [686, 482] on div "<>" at bounding box center [680, 478] width 63 height 64
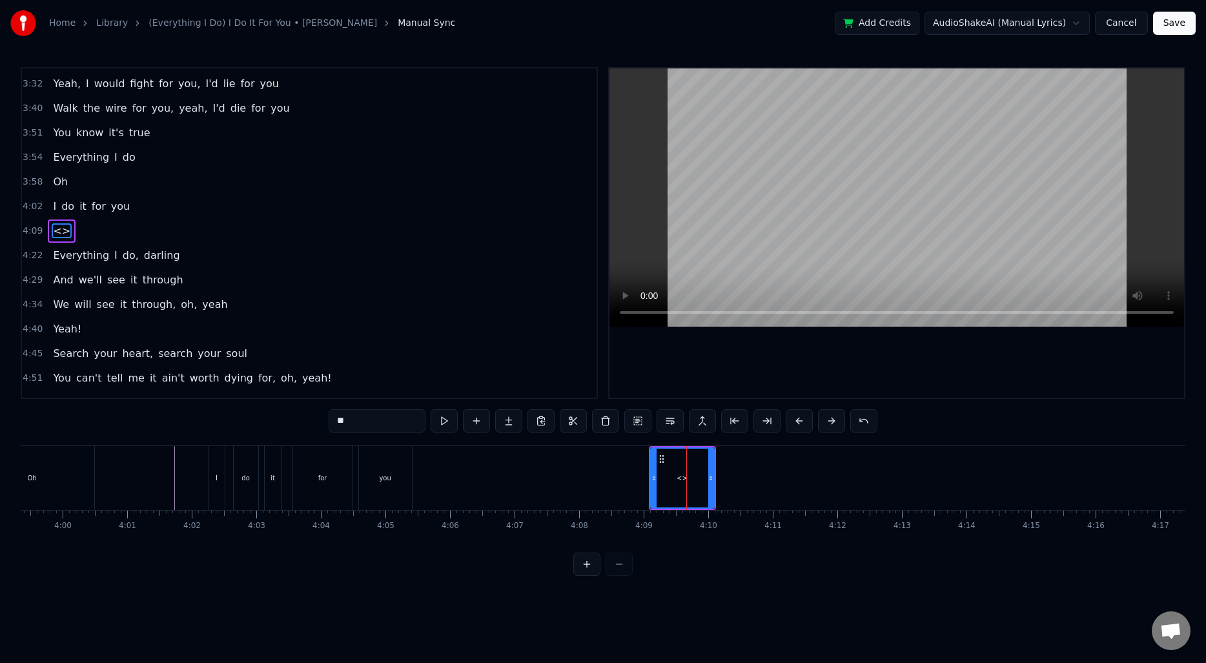
scroll to position [559, 0]
drag, startPoint x: 664, startPoint y: 462, endPoint x: 811, endPoint y: 459, distance: 147.2
click at [808, 459] on icon at bounding box center [803, 459] width 10 height 10
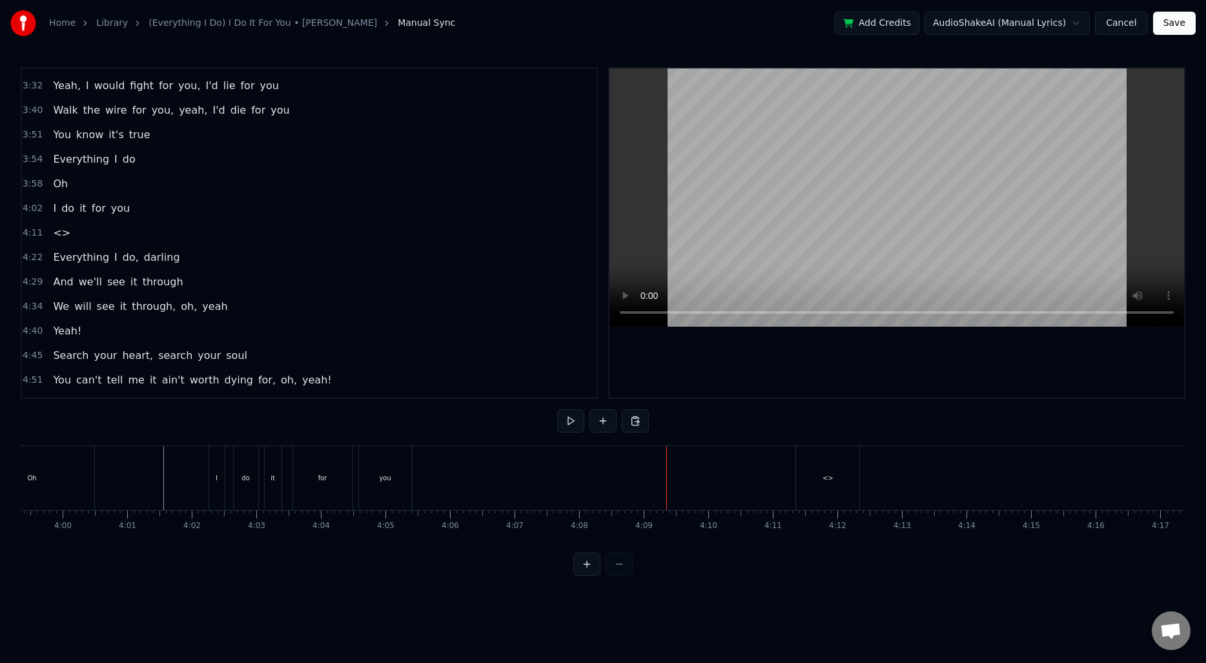
click at [809, 471] on div "<>" at bounding box center [827, 478] width 63 height 64
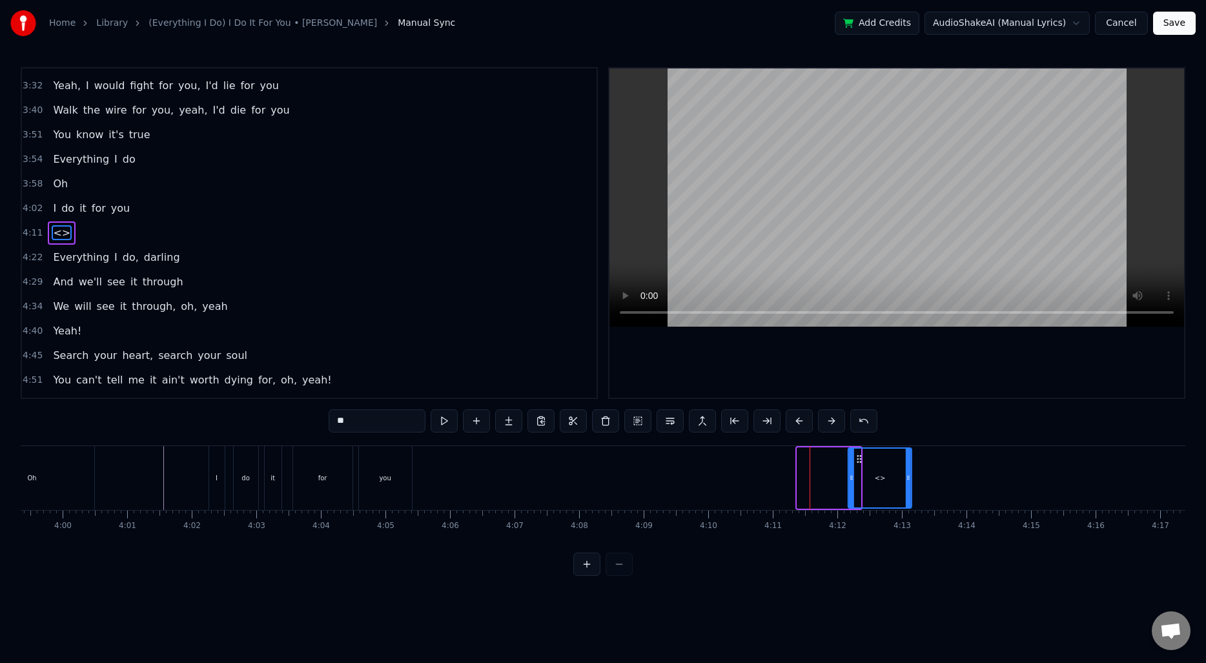
drag, startPoint x: 810, startPoint y: 459, endPoint x: 861, endPoint y: 456, distance: 51.1
click at [861, 456] on icon at bounding box center [859, 459] width 10 height 10
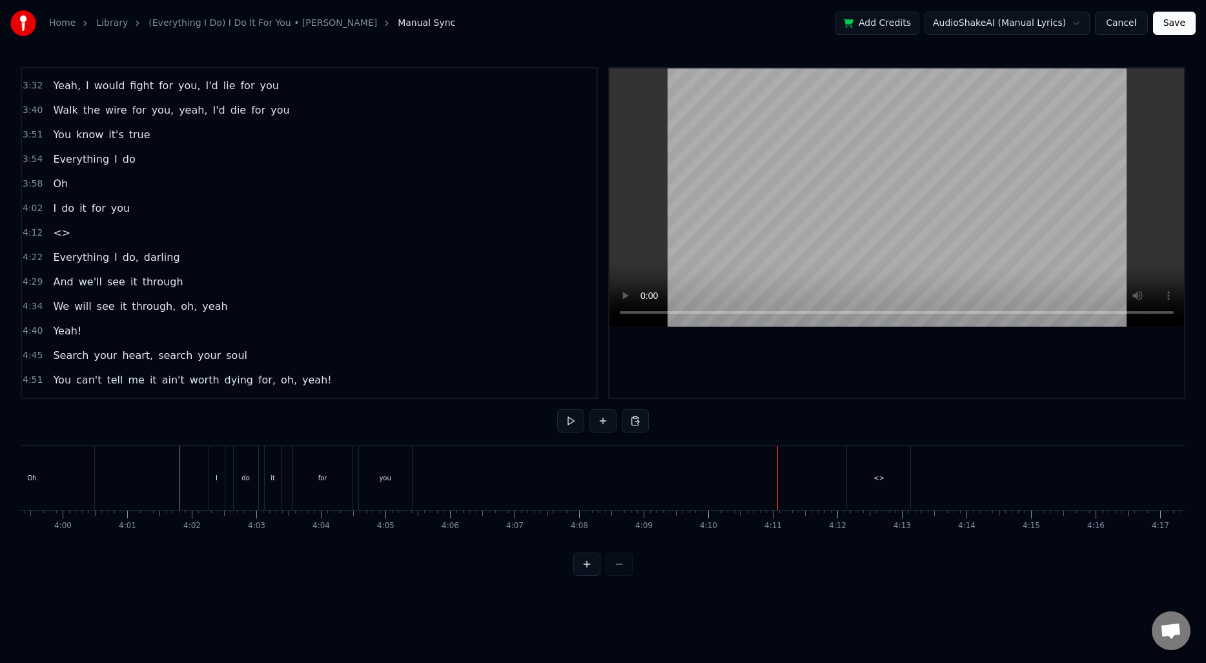
click at [866, 462] on div "<>" at bounding box center [878, 478] width 63 height 64
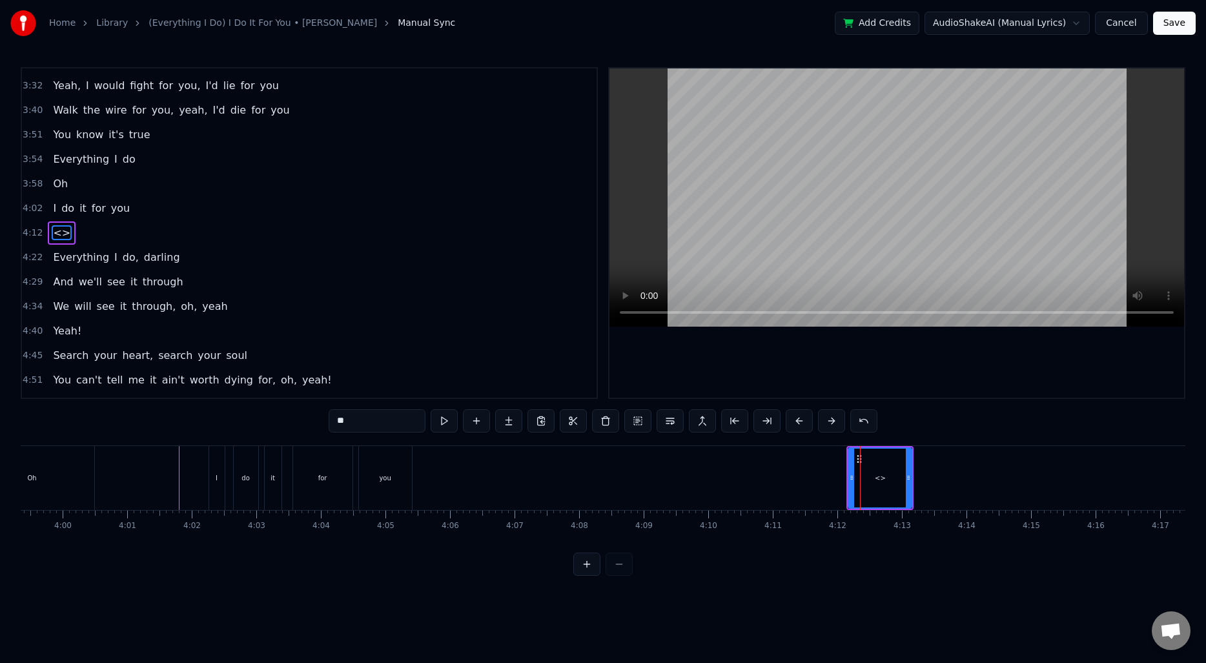
drag, startPoint x: 859, startPoint y: 458, endPoint x: 883, endPoint y: 458, distance: 23.9
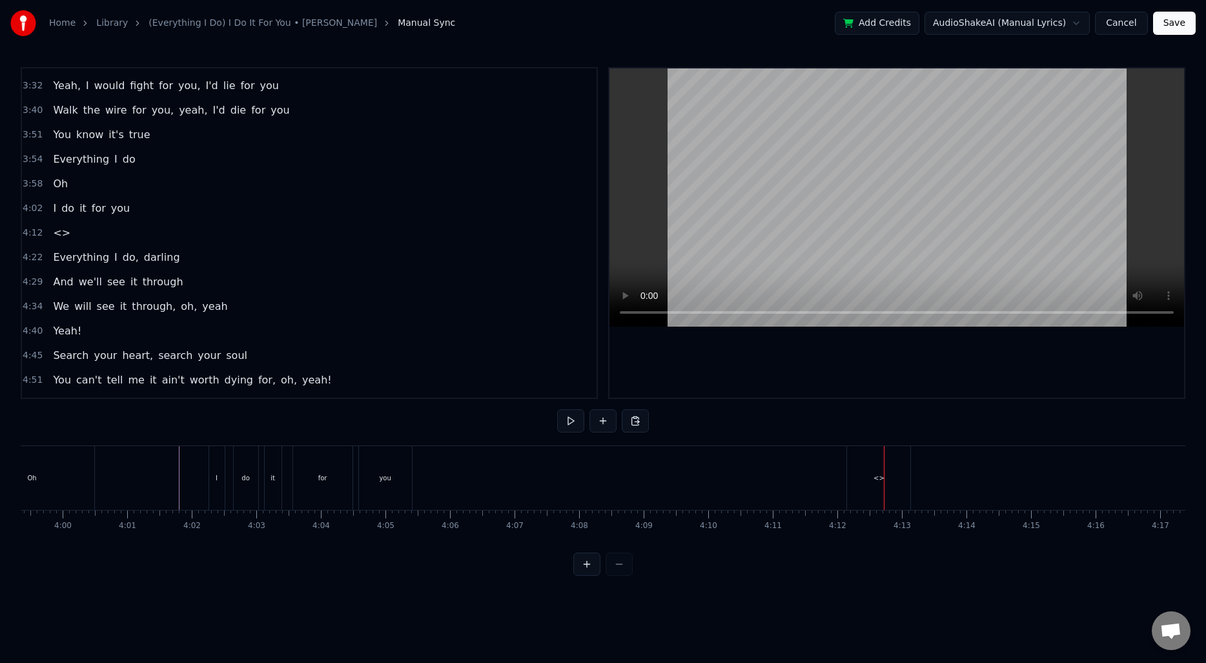
drag, startPoint x: 864, startPoint y: 459, endPoint x: 899, endPoint y: 460, distance: 34.2
click at [899, 460] on div "<>" at bounding box center [878, 478] width 63 height 64
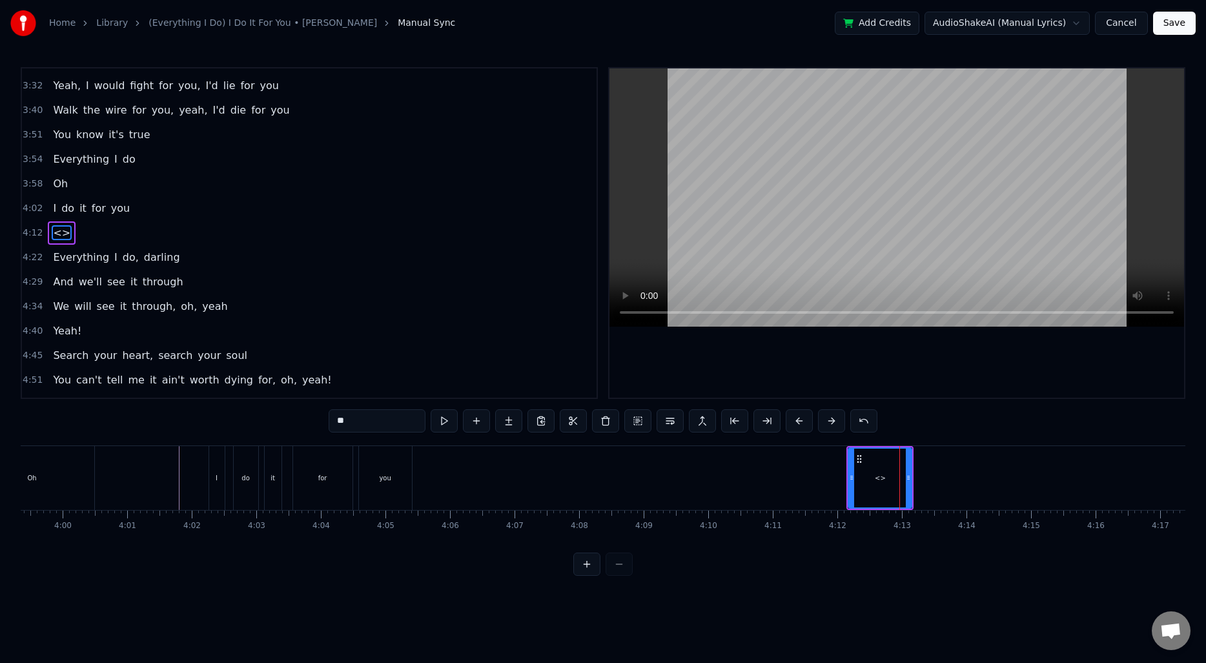
drag, startPoint x: 869, startPoint y: 460, endPoint x: 900, endPoint y: 459, distance: 31.0
click at [900, 459] on div "<>" at bounding box center [880, 478] width 62 height 59
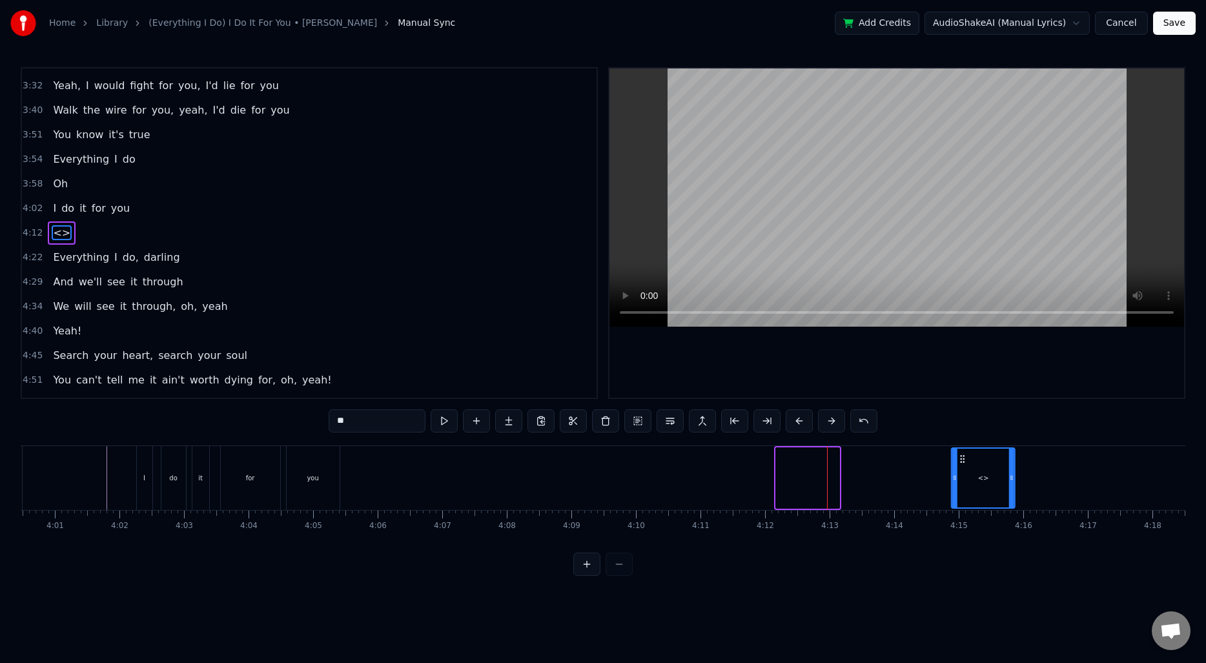
drag, startPoint x: 858, startPoint y: 457, endPoint x: 974, endPoint y: 461, distance: 116.3
click at [968, 461] on icon at bounding box center [962, 459] width 10 height 10
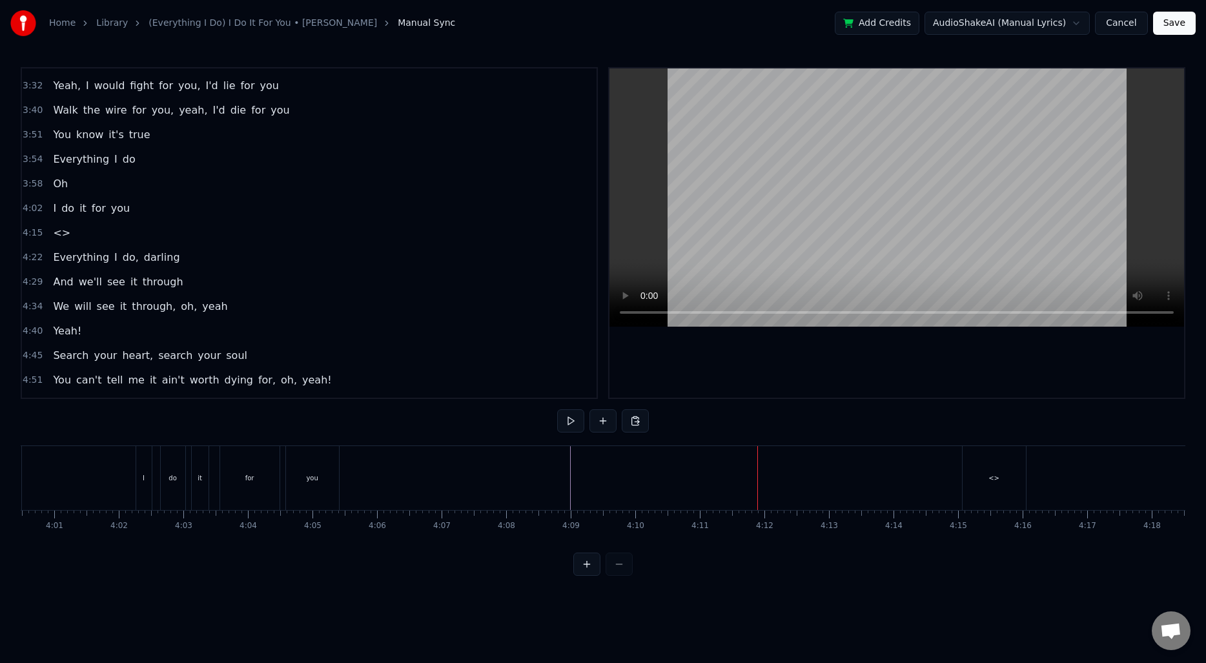
click at [1173, 22] on button "Save" at bounding box center [1174, 23] width 43 height 23
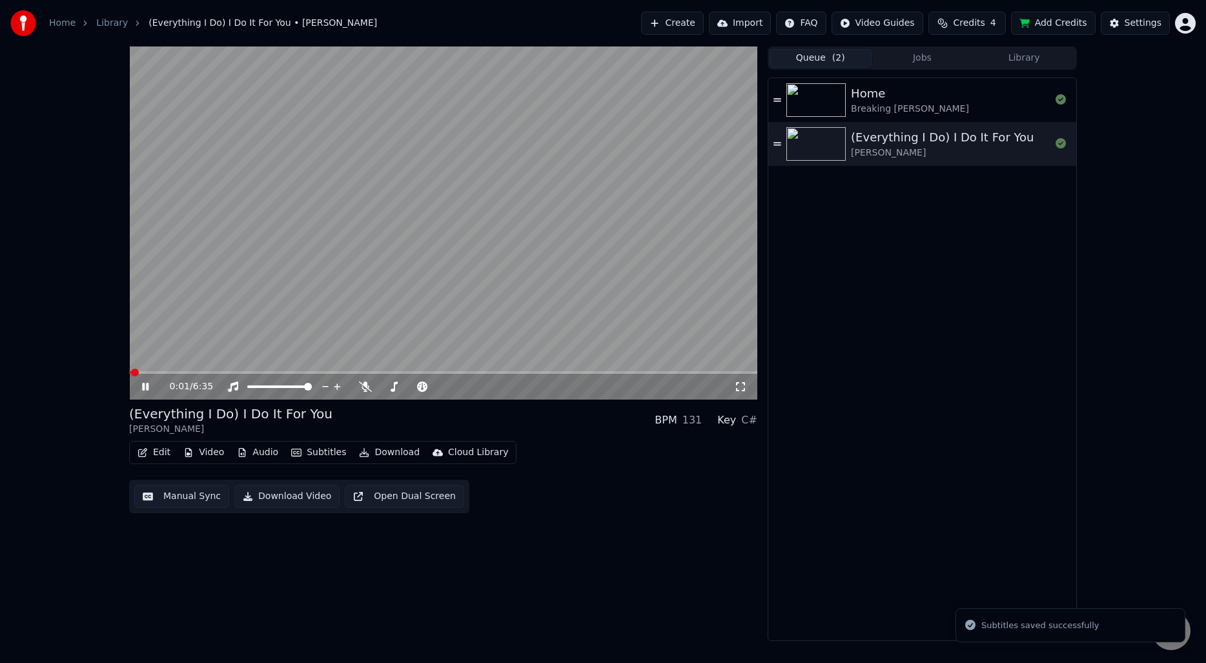
click at [431, 202] on video at bounding box center [443, 222] width 628 height 353
click at [386, 452] on button "Download" at bounding box center [389, 452] width 71 height 18
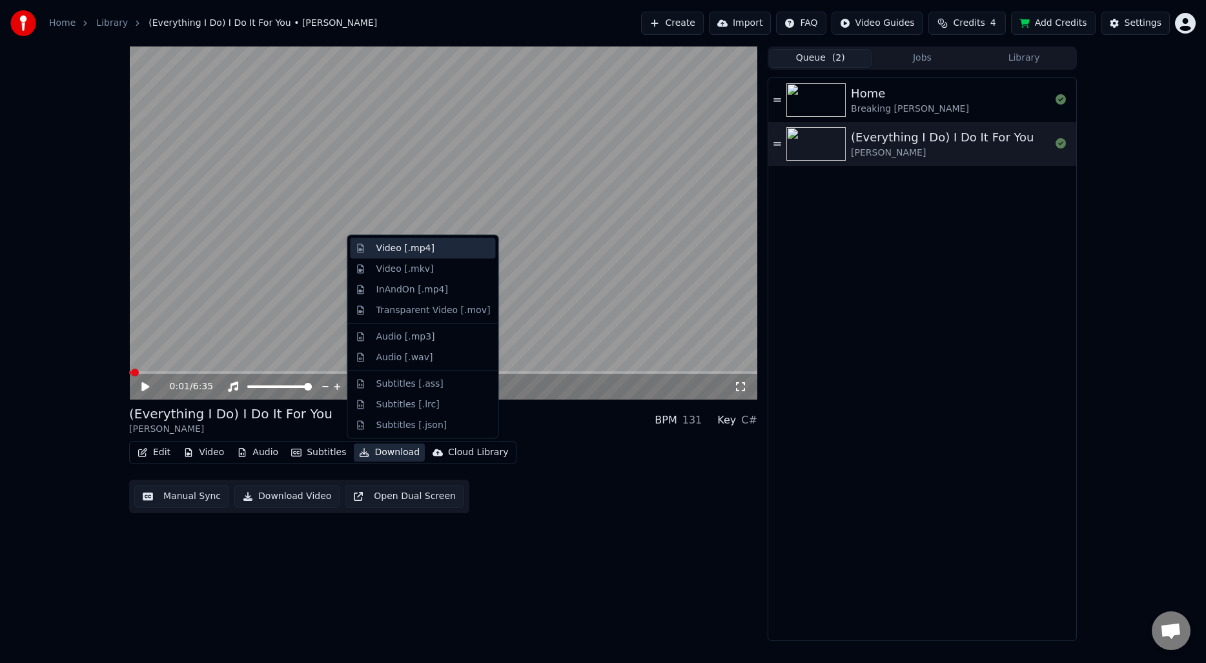
click at [420, 252] on div "Video [.mp4]" at bounding box center [405, 248] width 58 height 13
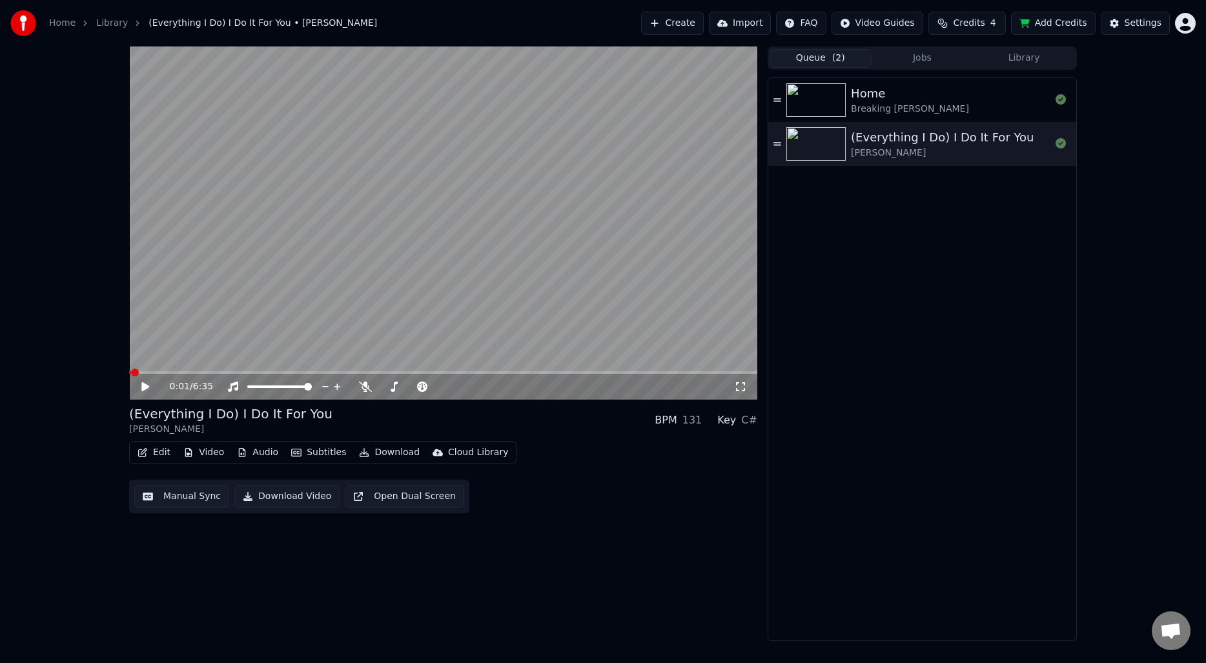
click at [832, 61] on span "( 2 )" at bounding box center [838, 58] width 13 height 13
click at [904, 139] on div "(Everything I Do) I Do It For You" at bounding box center [942, 137] width 183 height 18
click at [190, 495] on button "Manual Sync" at bounding box center [181, 496] width 95 height 23
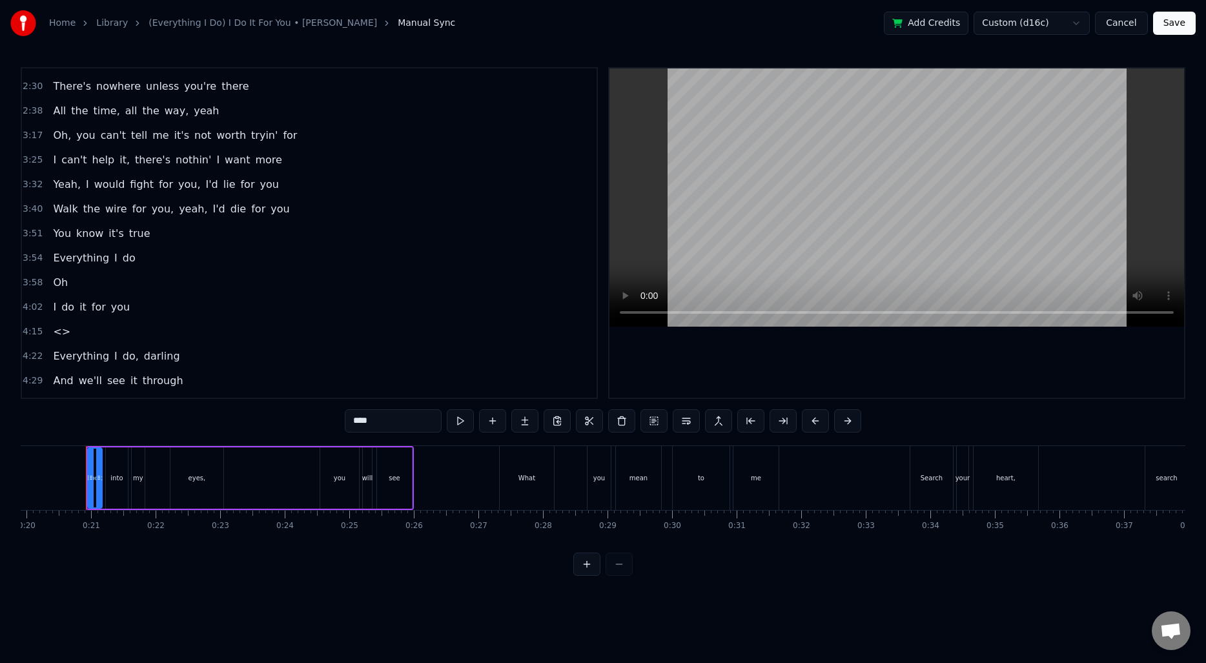
scroll to position [546, 0]
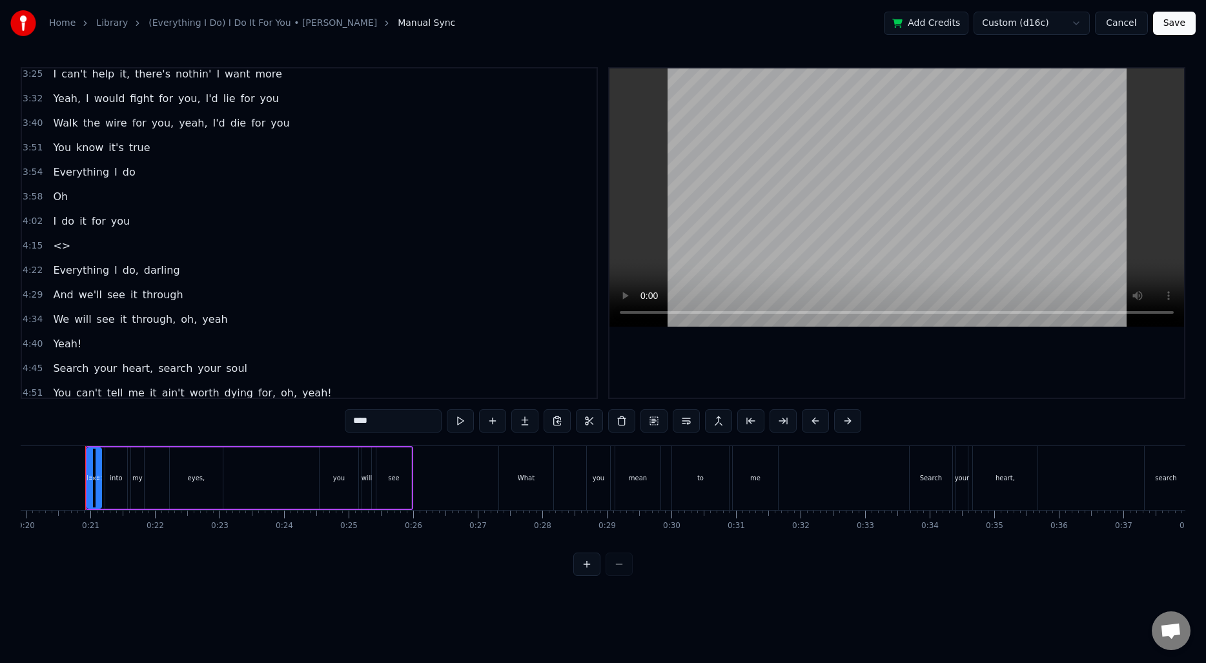
click at [55, 249] on span "<>" at bounding box center [62, 245] width 20 height 15
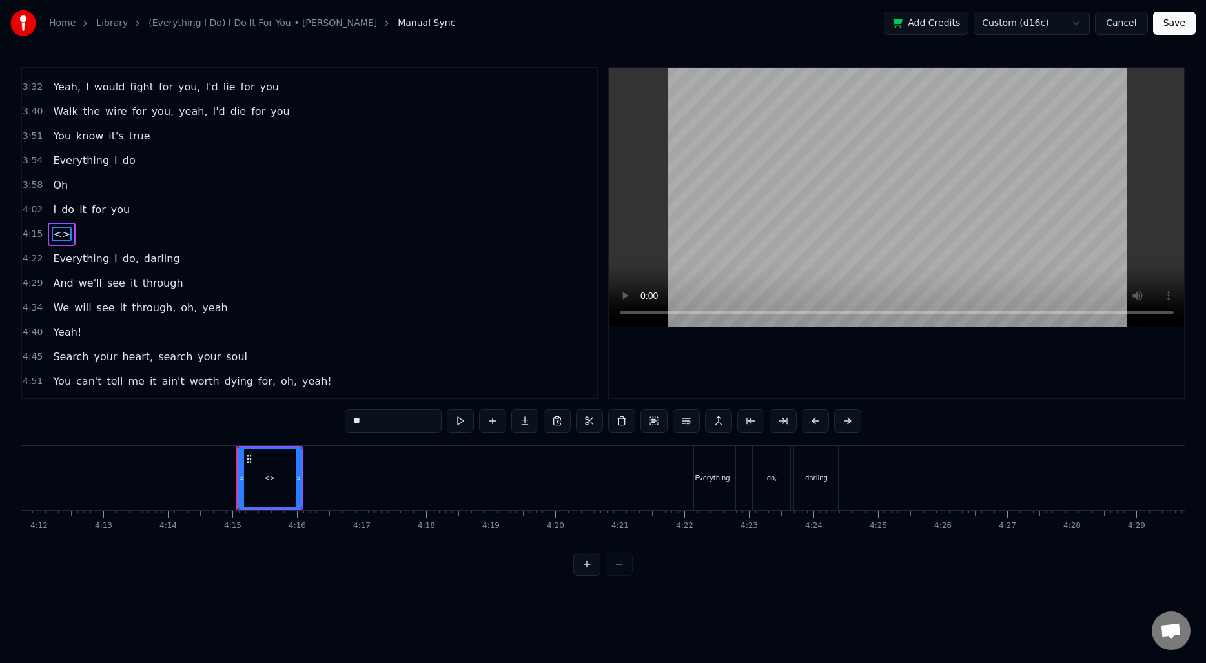
scroll to position [0, 16399]
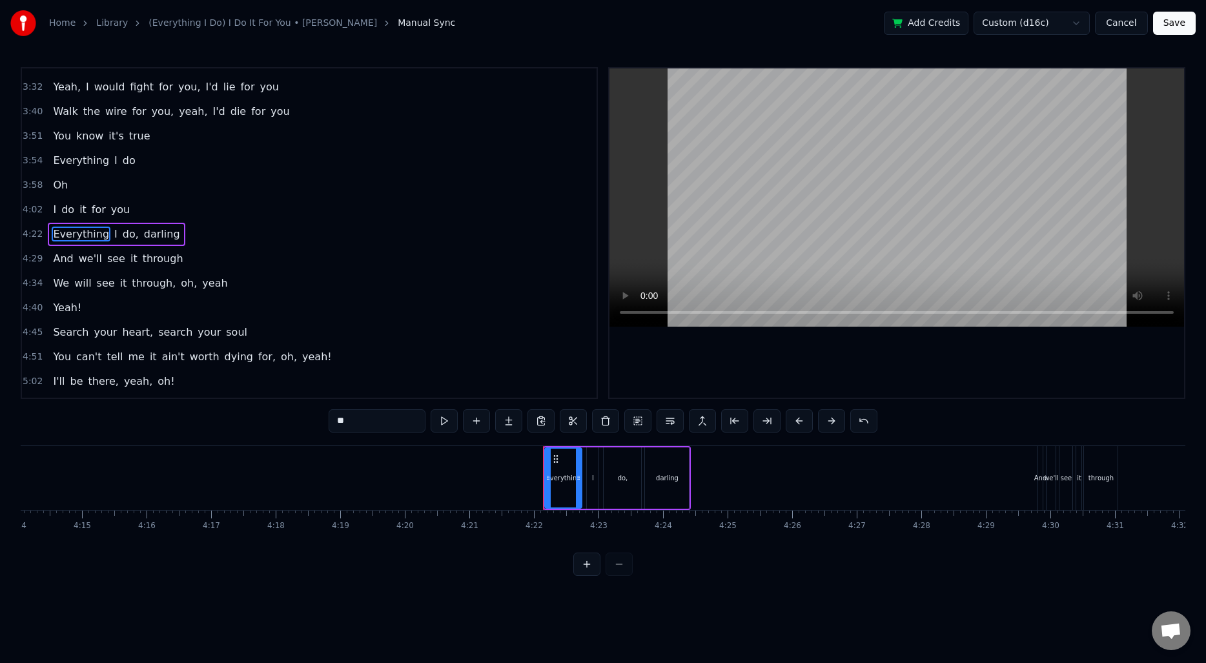
type input "**********"
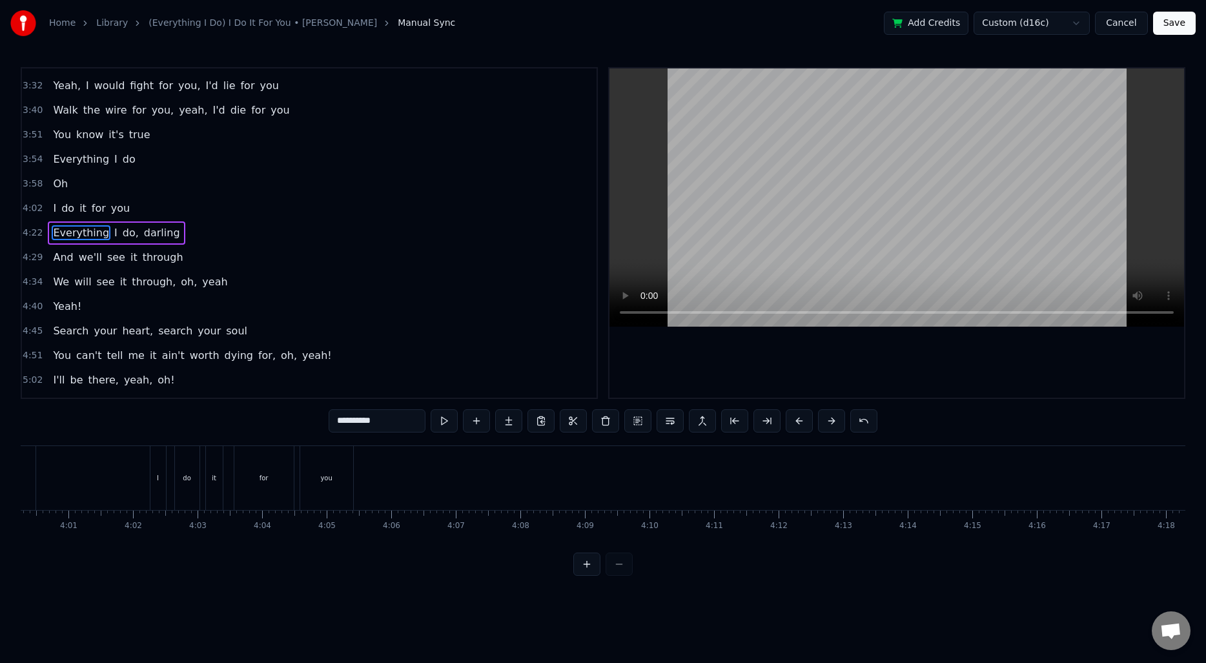
scroll to position [0, 15429]
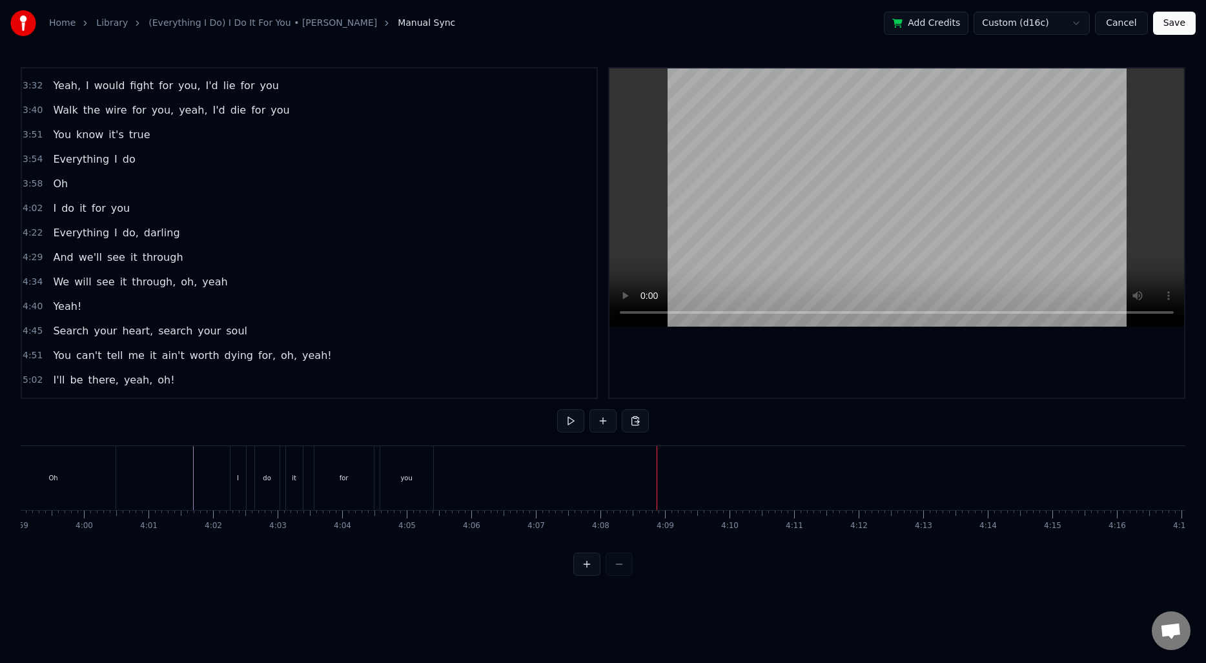
click at [1175, 25] on button "Save" at bounding box center [1174, 23] width 43 height 23
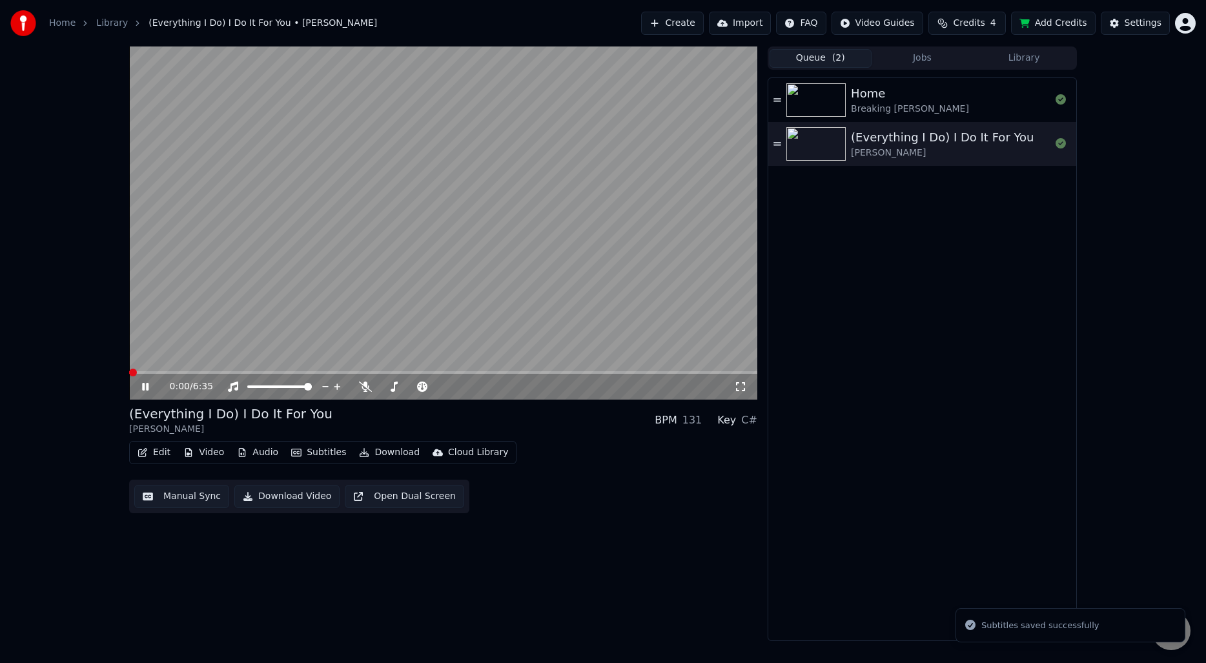
click at [401, 214] on video at bounding box center [443, 222] width 628 height 353
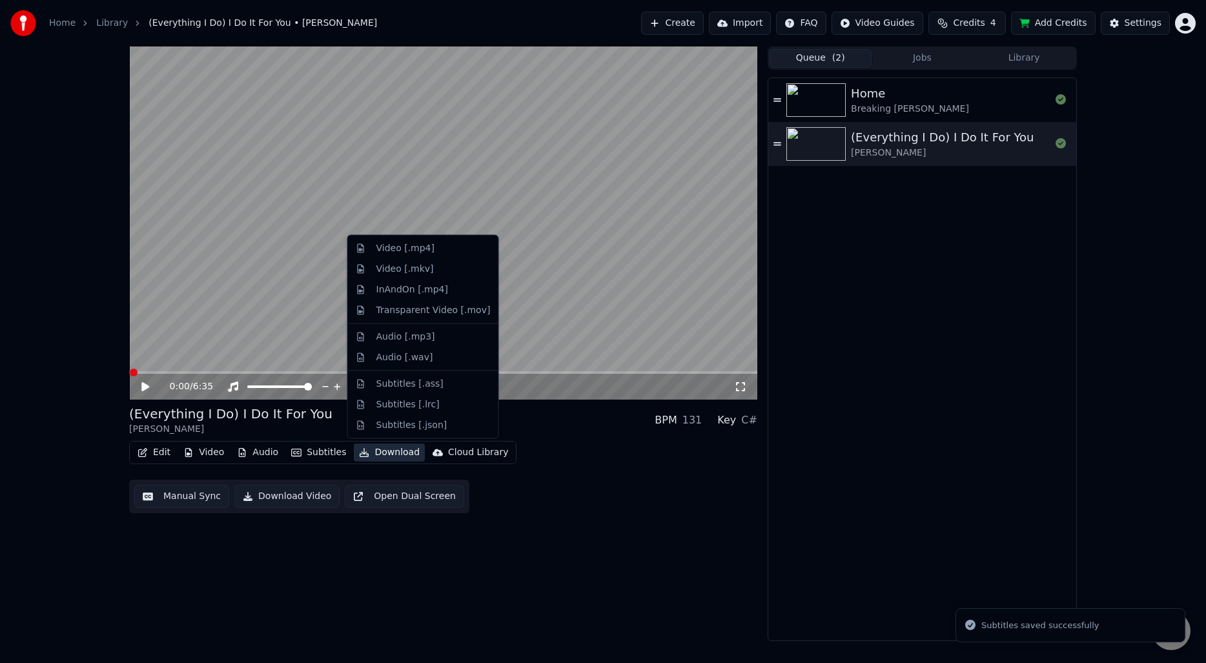
click at [376, 452] on button "Download" at bounding box center [389, 452] width 71 height 18
click at [409, 252] on div "Video [.mp4]" at bounding box center [405, 248] width 58 height 13
